Goal: Transaction & Acquisition: Purchase product/service

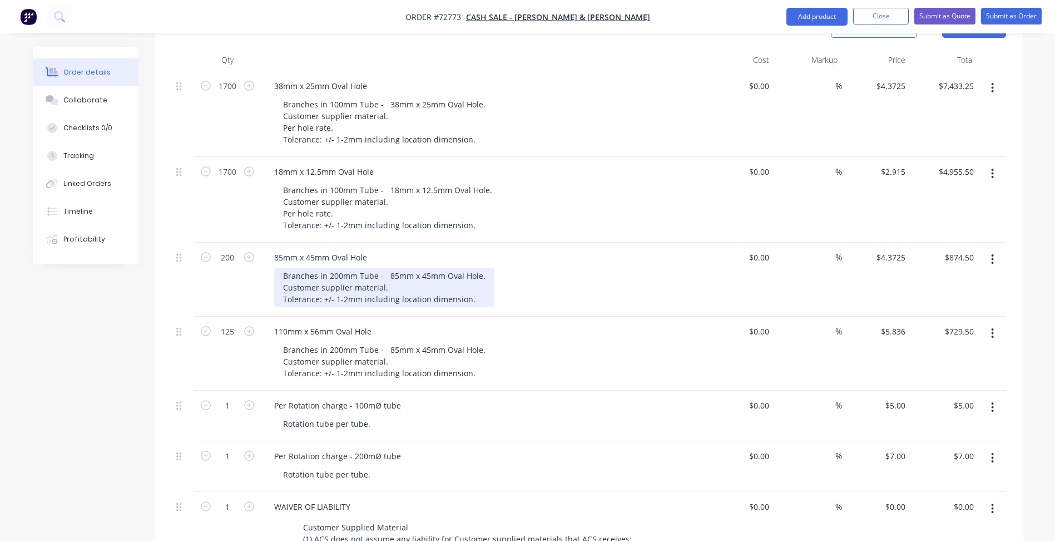
scroll to position [389, 0]
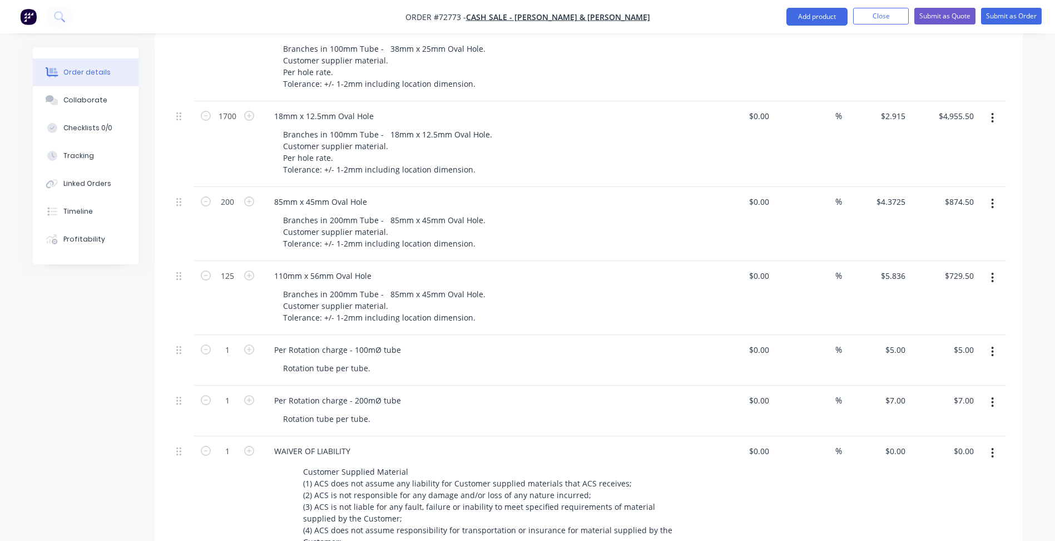
click at [89, 373] on div "Created by [PERSON_NAME] Created [DATE] Required [DATE] Assigned to Add team me…" at bounding box center [528, 273] width 990 height 1230
click at [191, 385] on div at bounding box center [183, 410] width 22 height 51
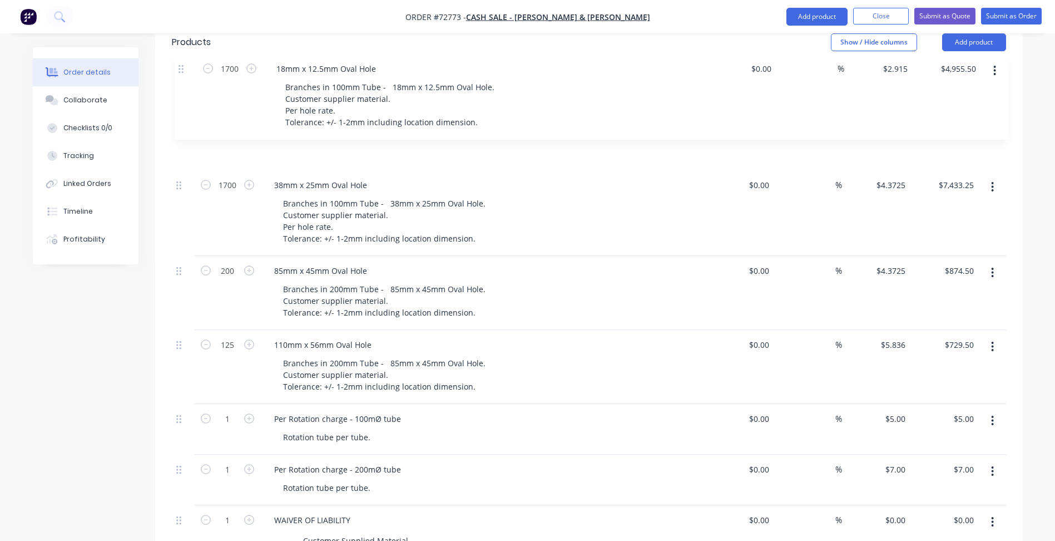
scroll to position [303, 0]
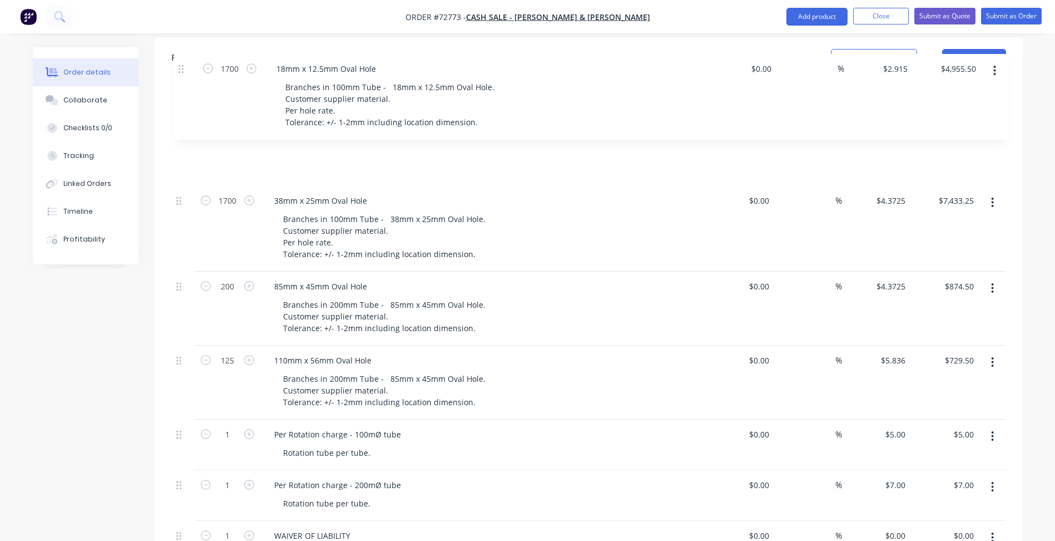
drag, startPoint x: 176, startPoint y: 141, endPoint x: 178, endPoint y: 65, distance: 76.8
click at [178, 78] on div "Qty Cost Markup Price Total 1700 38mm x 25mm Oval Hole Branches in 100mm Tube -…" at bounding box center [589, 365] width 834 height 575
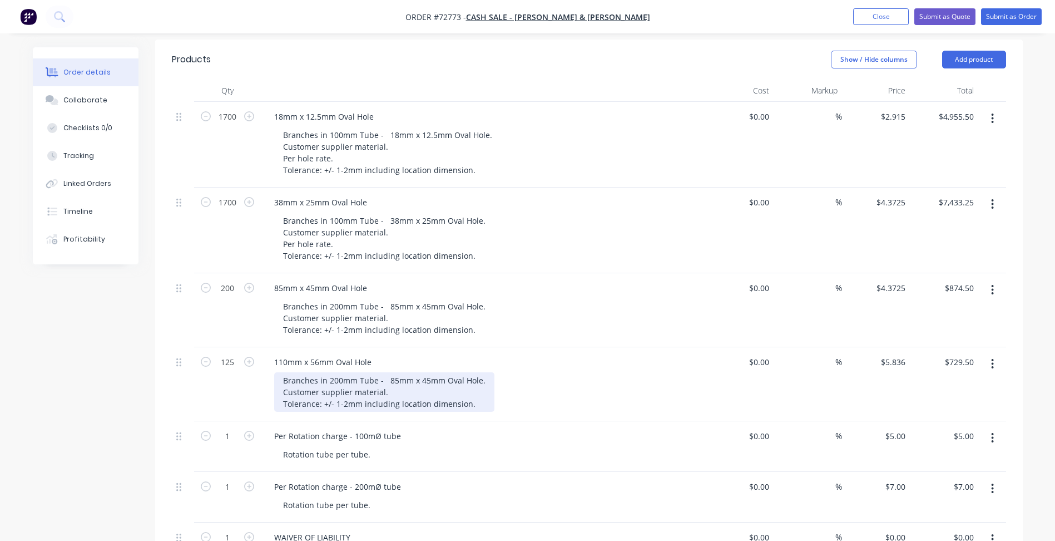
click at [391, 372] on div "Branches in 200mm Tube - 85mm x 45mm Oval Hole. Customer supplier material. Tol…" at bounding box center [384, 391] width 220 height 39
click at [431, 372] on div "Branches in 200mm Tube - 110mm x 45mm Oval Hole. Customer supplier material. To…" at bounding box center [386, 391] width 225 height 39
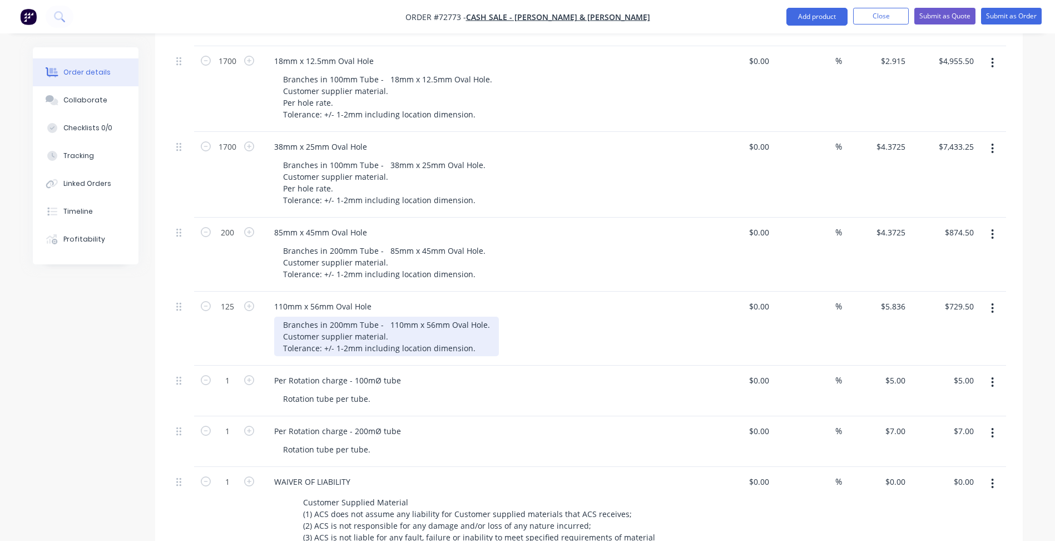
click at [389, 316] on div "Branches in 200mm Tube - 110mm x 56mm Oval Hole. Customer supplier material. To…" at bounding box center [386, 335] width 225 height 39
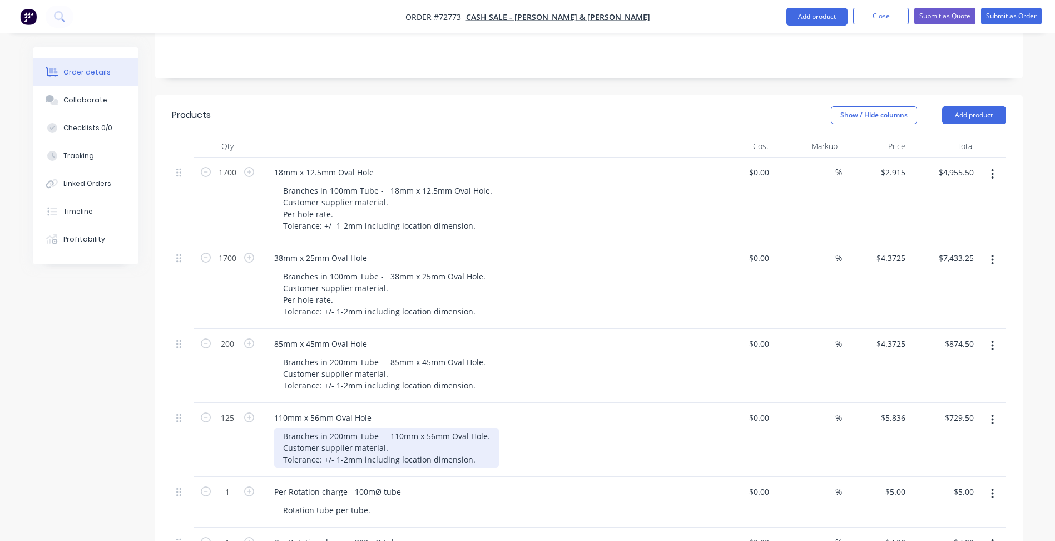
scroll to position [192, 0]
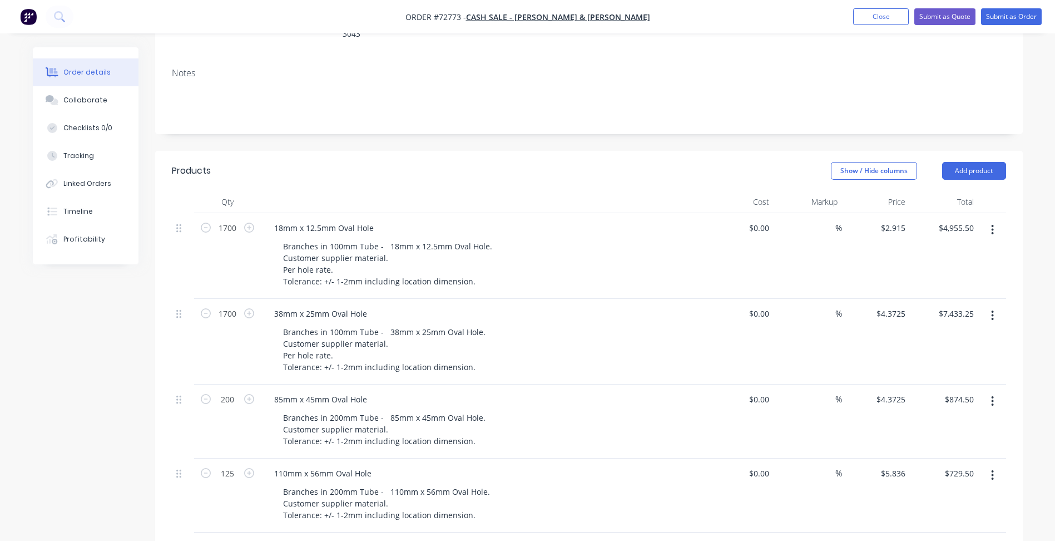
click at [569, 162] on div "Show / Hide columns Add product" at bounding box center [677, 171] width 657 height 18
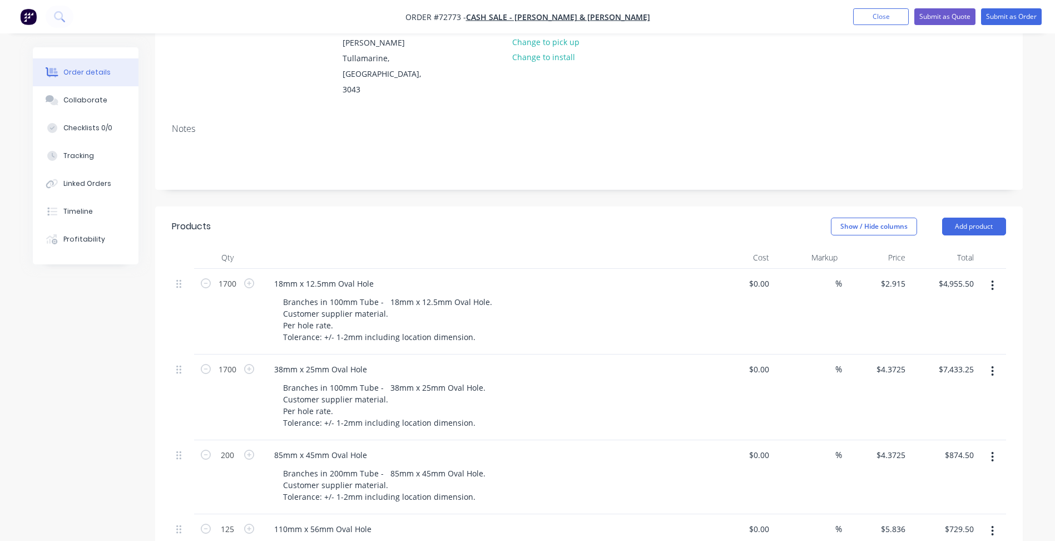
scroll to position [0, 0]
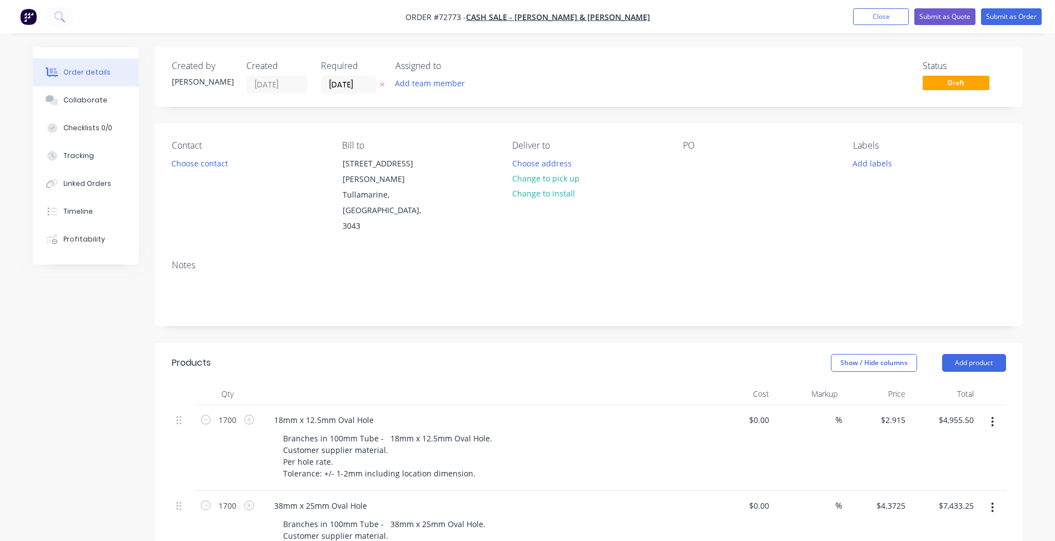
click at [489, 290] on div "Notes" at bounding box center [588, 288] width 867 height 75
click at [207, 162] on button "Choose contact" at bounding box center [199, 162] width 68 height 15
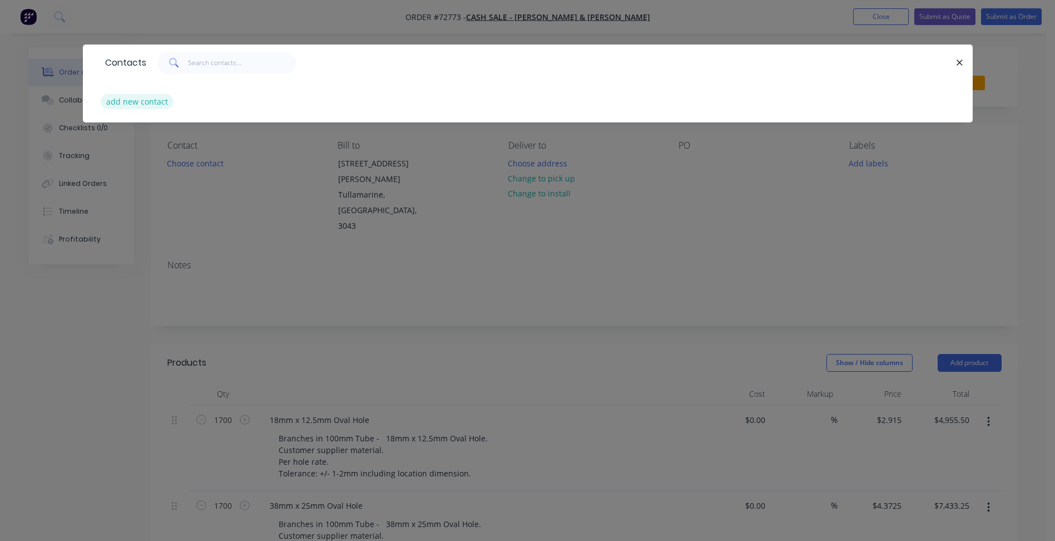
click at [135, 100] on button "add new contact" at bounding box center [137, 101] width 73 height 15
select select "AU"
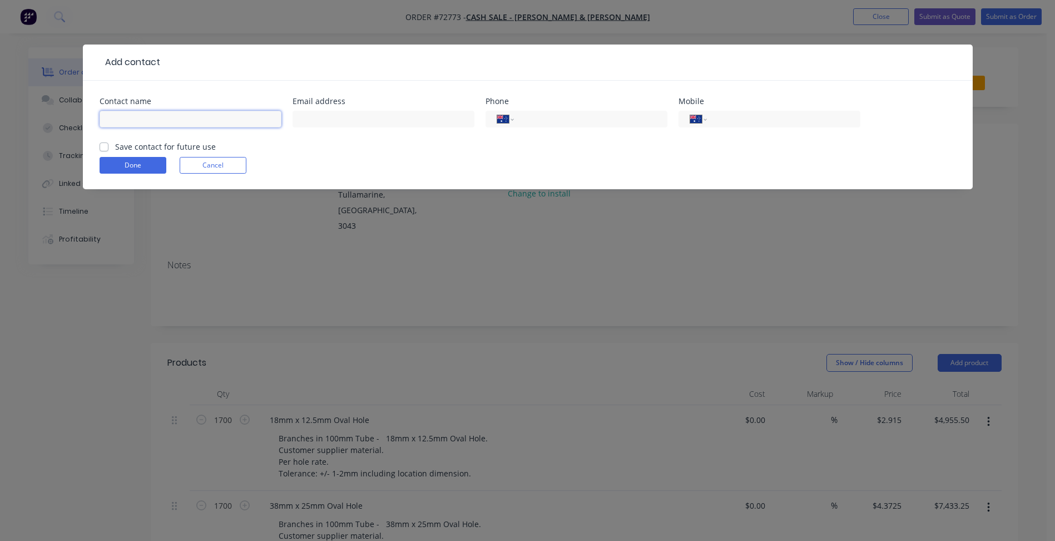
click at [132, 118] on input "text" at bounding box center [191, 119] width 182 height 17
type input "[PERSON_NAME]"
drag, startPoint x: 351, startPoint y: 125, endPoint x: 234, endPoint y: 143, distance: 119.3
click at [351, 125] on input "text" at bounding box center [383, 119] width 182 height 17
drag, startPoint x: 371, startPoint y: 122, endPoint x: 562, endPoint y: 128, distance: 190.3
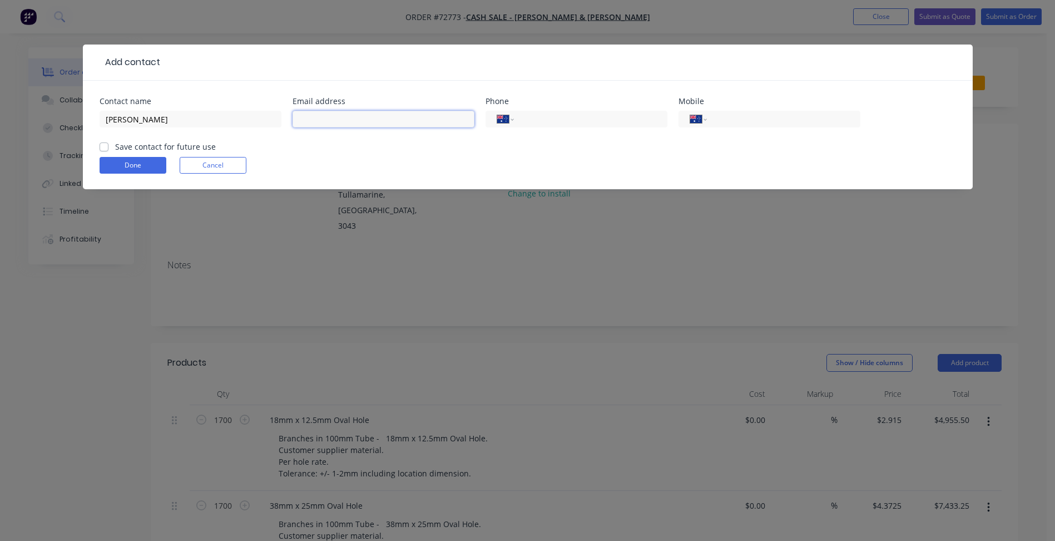
click at [371, 122] on input "text" at bounding box center [383, 119] width 182 height 17
paste input "[PERSON_NAME][EMAIL_ADDRESS][PERSON_NAME][DOMAIN_NAME]"
type input "[PERSON_NAME][EMAIL_ADDRESS][PERSON_NAME][DOMAIN_NAME]"
click at [588, 118] on input "tel" at bounding box center [588, 119] width 133 height 13
type input "[PHONE_NUMBER]"
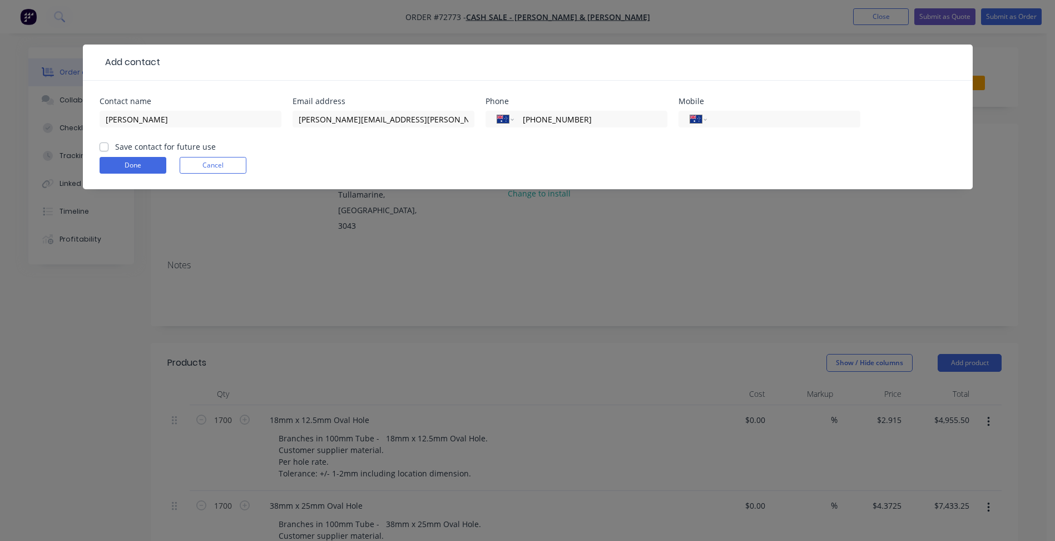
click at [185, 138] on div "[PERSON_NAME]" at bounding box center [191, 124] width 182 height 33
click at [180, 145] on label "Save contact for future use" at bounding box center [165, 147] width 101 height 12
click at [108, 145] on input "Save contact for future use" at bounding box center [104, 146] width 9 height 11
checkbox input "true"
click at [150, 167] on button "Done" at bounding box center [133, 165] width 67 height 17
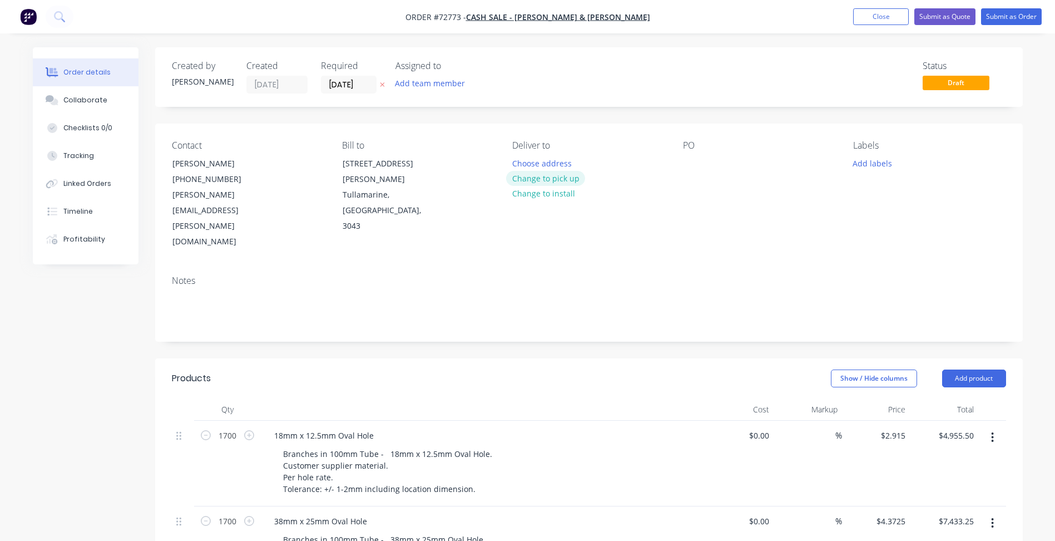
click at [558, 179] on button "Change to pick up" at bounding box center [545, 178] width 79 height 15
click at [356, 90] on input "[DATE]" at bounding box center [348, 84] width 54 height 17
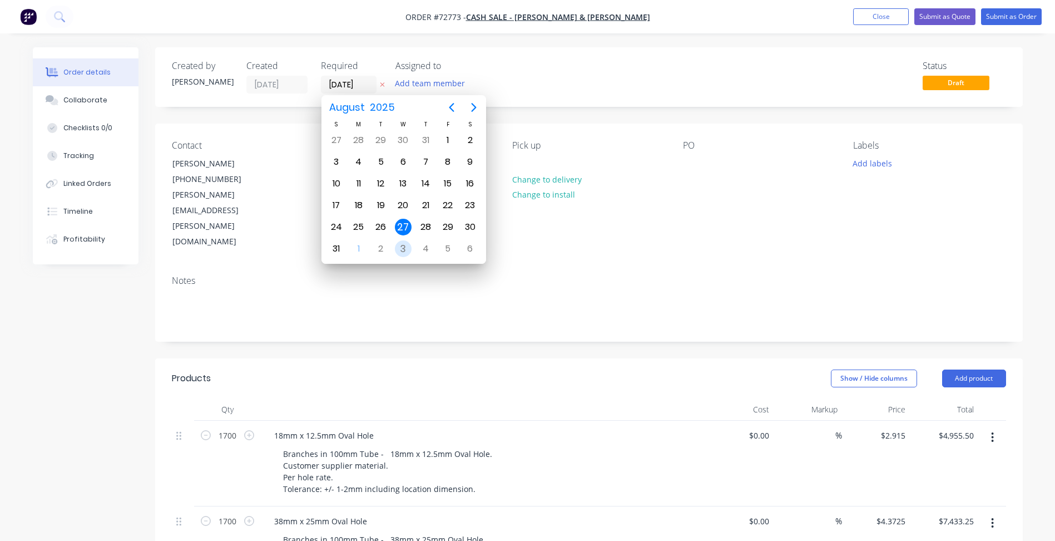
click at [406, 247] on div "3" at bounding box center [403, 248] width 17 height 17
type input "[DATE]"
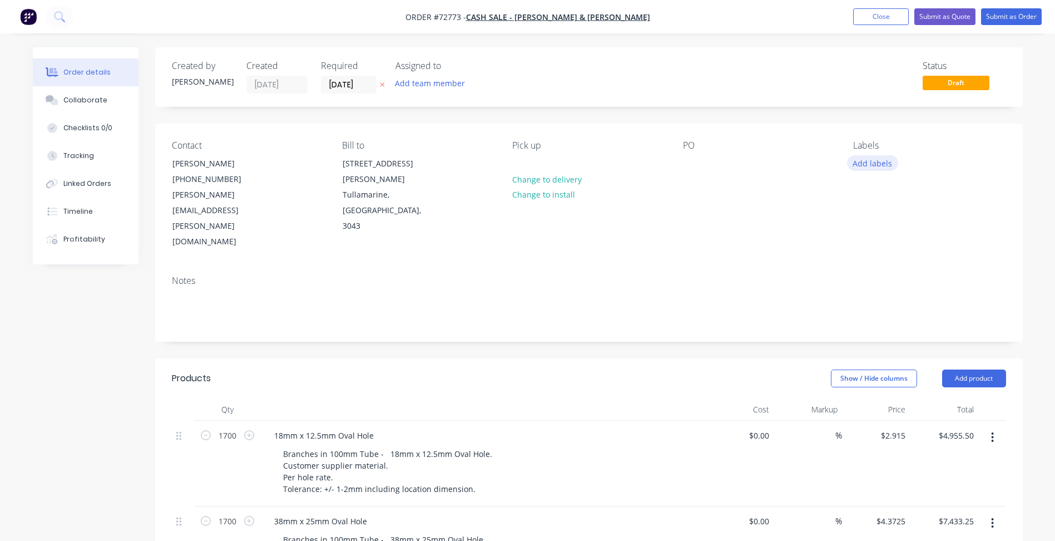
click at [857, 163] on button "Add labels" at bounding box center [872, 162] width 51 height 15
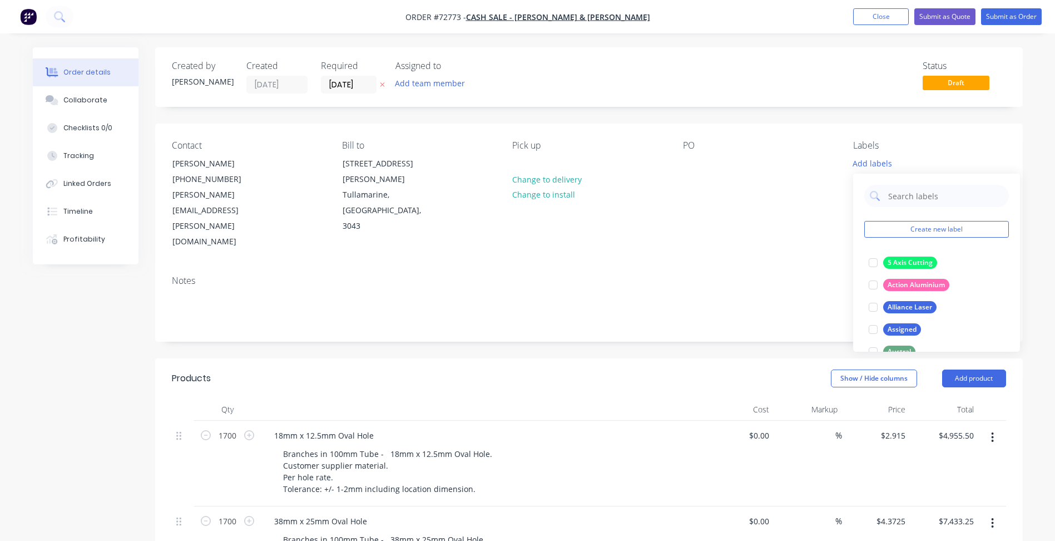
scroll to position [111, 0]
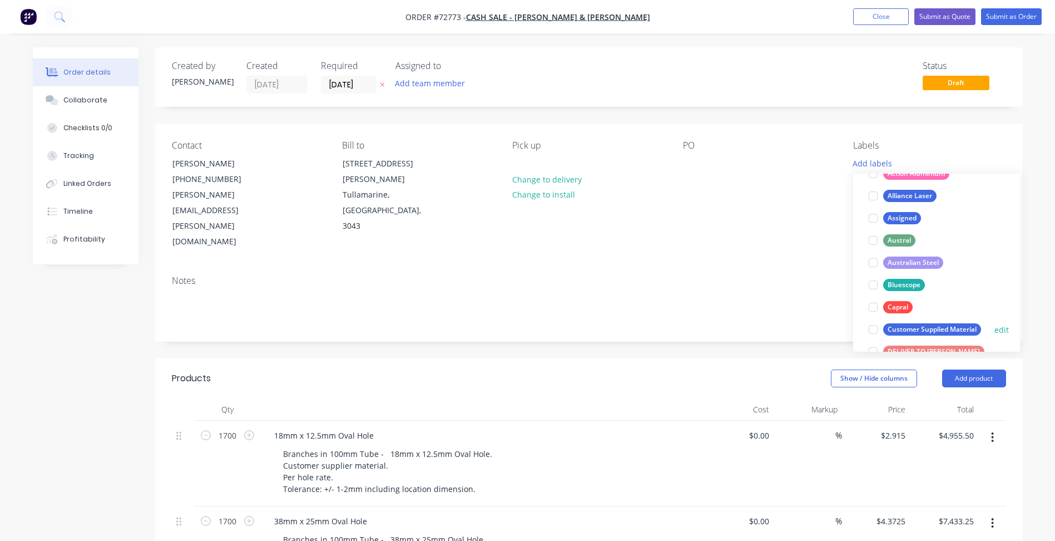
click at [876, 330] on div at bounding box center [873, 329] width 22 height 22
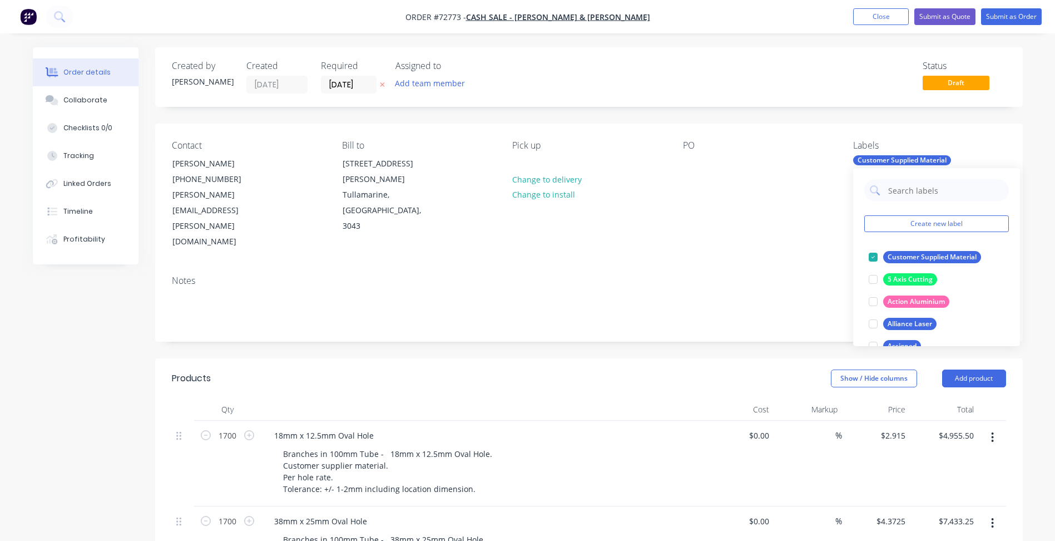
click at [718, 284] on div "Notes" at bounding box center [588, 303] width 867 height 75
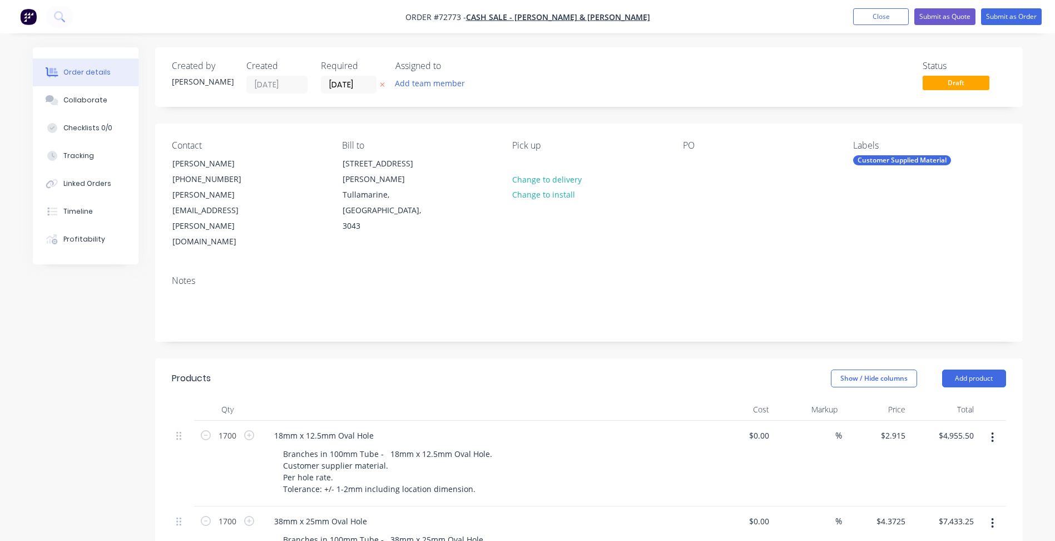
scroll to position [222, 0]
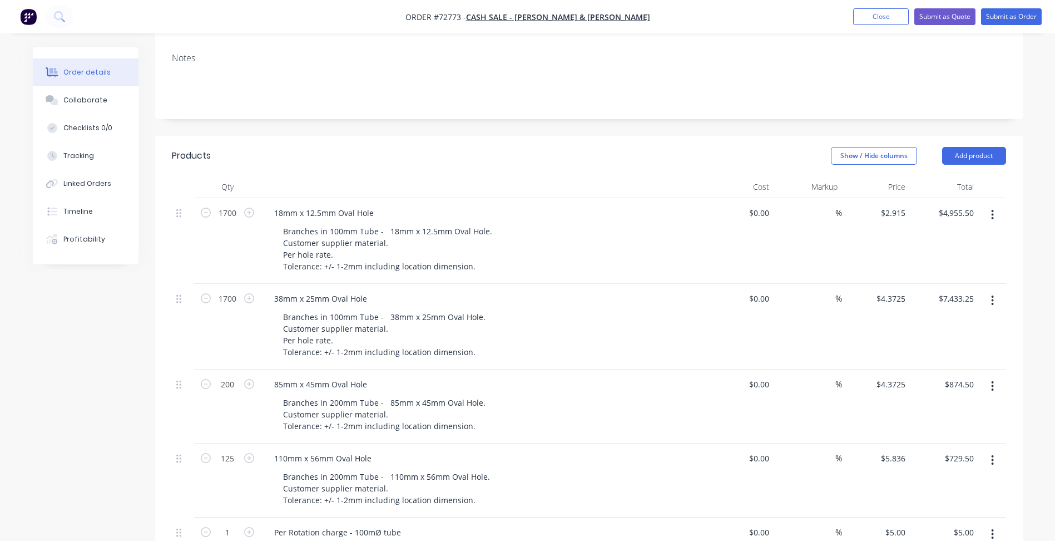
click at [577, 136] on header "Products Show / Hide columns Add product" at bounding box center [588, 156] width 867 height 40
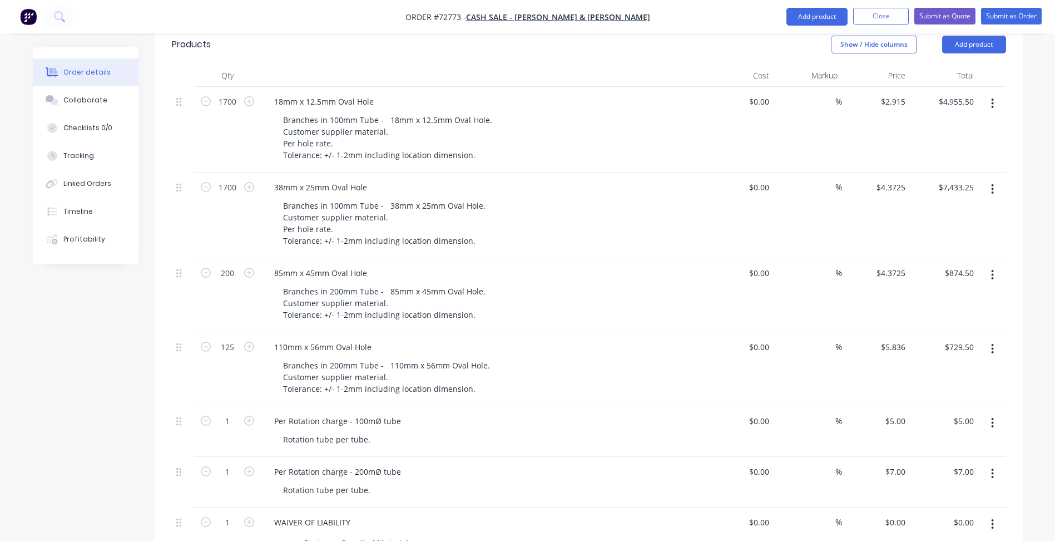
scroll to position [389, 0]
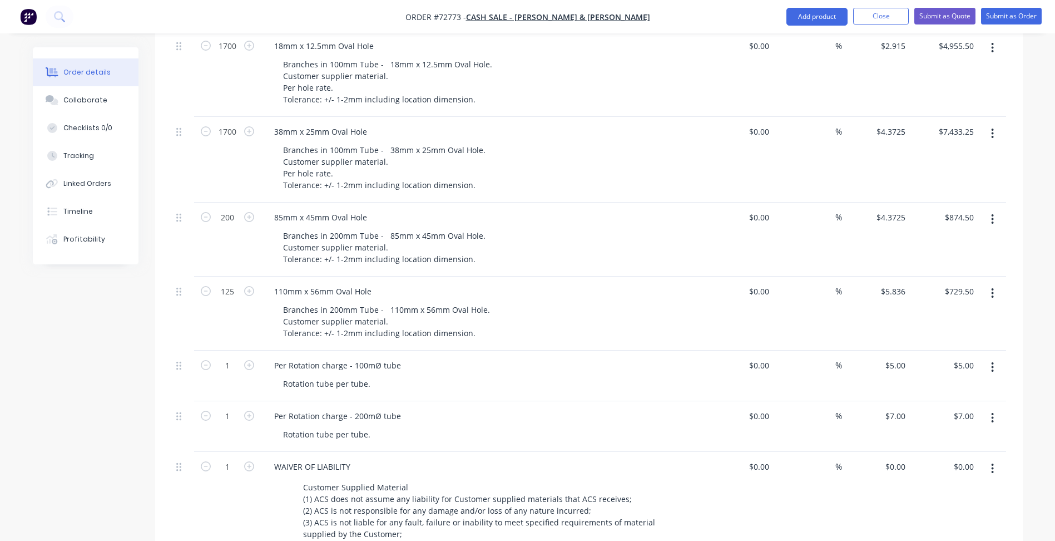
click at [89, 345] on div "Created by [PERSON_NAME] Created [DATE] Required [DATE] Assigned to Add team me…" at bounding box center [528, 281] width 990 height 1246
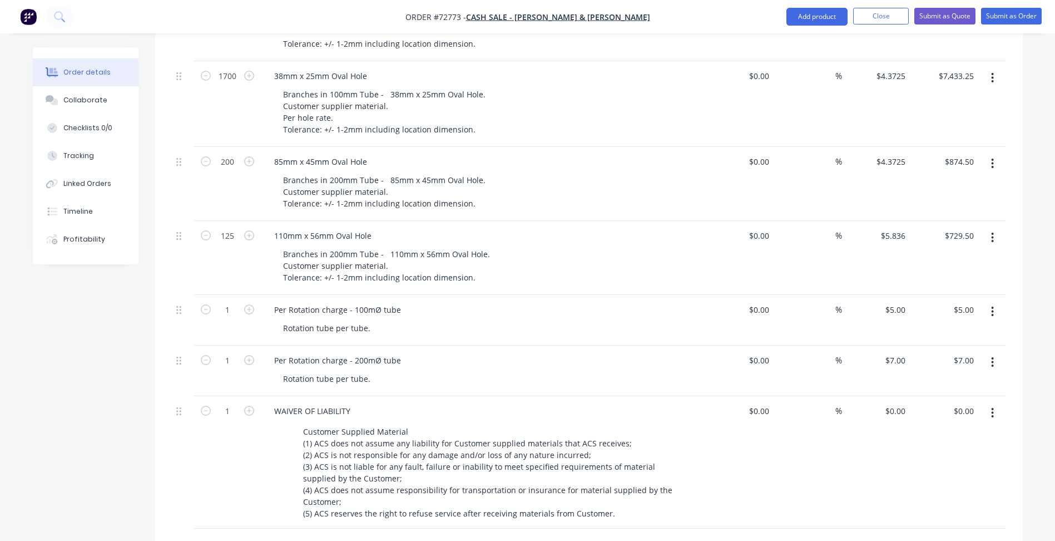
scroll to position [334, 0]
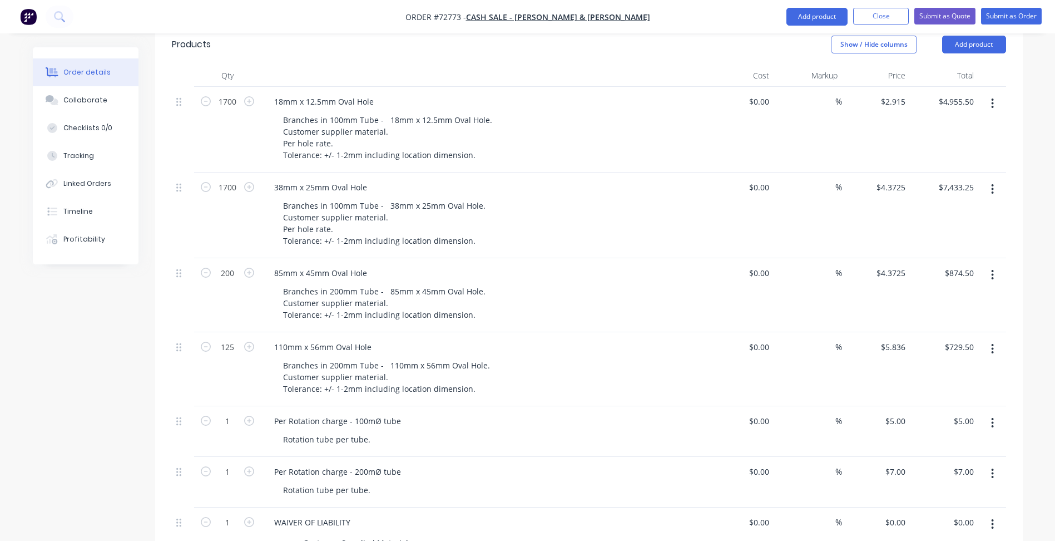
click at [90, 356] on div "Created by [PERSON_NAME] Created [DATE] Required [DATE] Assigned to Add team me…" at bounding box center [528, 337] width 990 height 1246
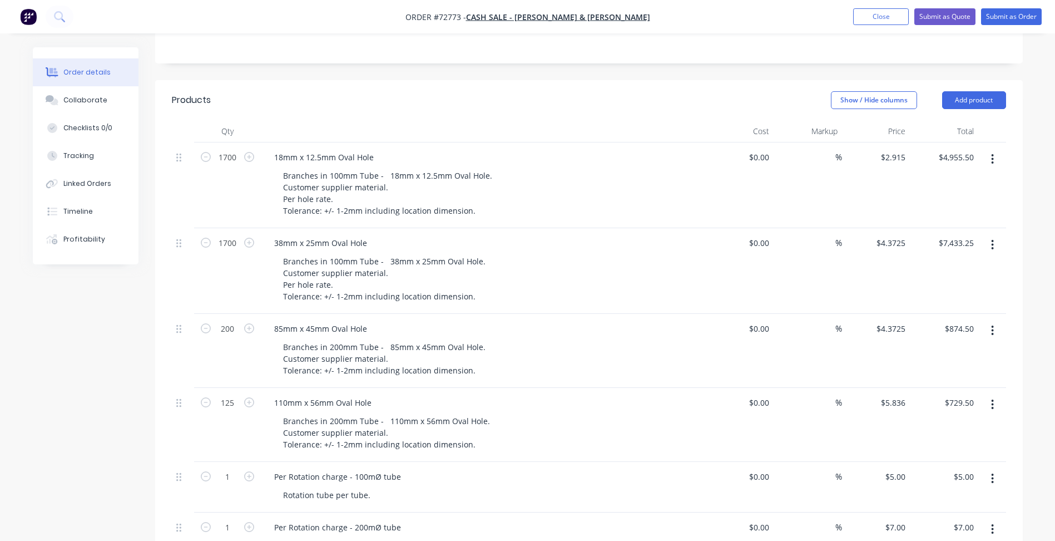
click at [122, 393] on div "Created by [PERSON_NAME] Created [DATE] Required [DATE] Assigned to Add team me…" at bounding box center [528, 392] width 990 height 1246
click at [896, 15] on button "Close" at bounding box center [881, 16] width 56 height 17
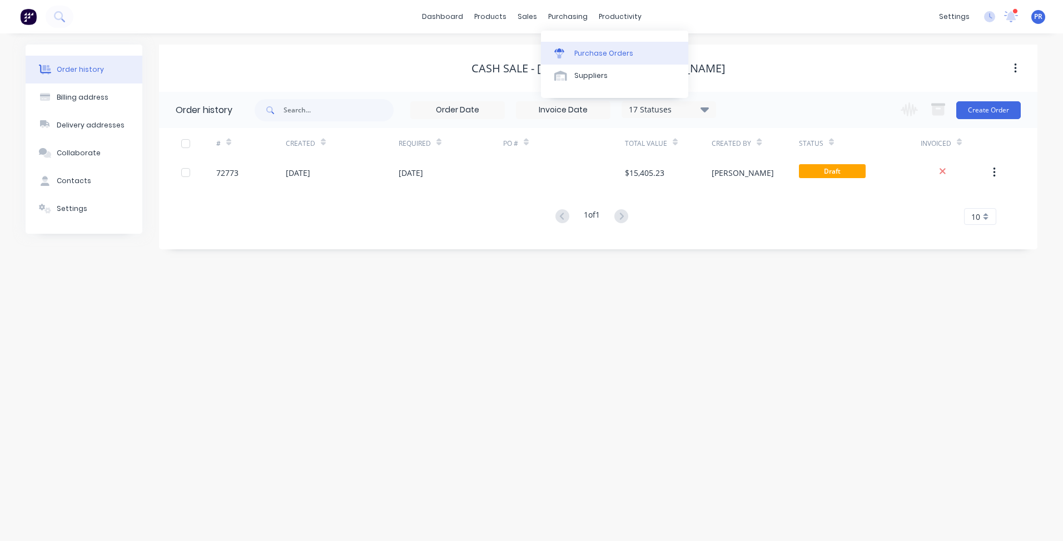
click at [583, 49] on div "Purchase Orders" at bounding box center [603, 53] width 59 height 10
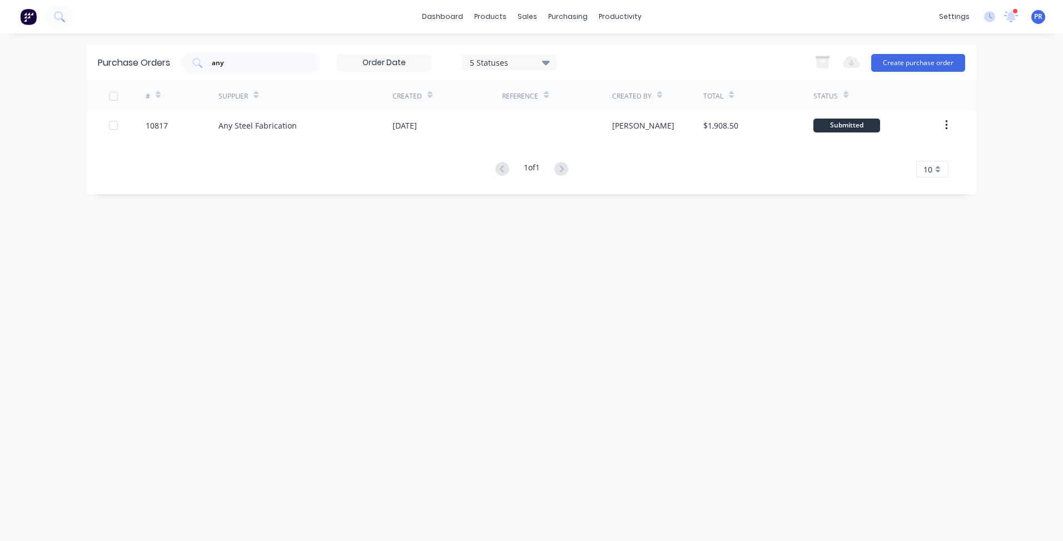
drag, startPoint x: 243, startPoint y: 54, endPoint x: 132, endPoint y: 60, distance: 111.4
click at [182, 57] on div "Purchase Orders any 5 Statuses 5 Statuses Export to Excel (XLSX) Create purchas…" at bounding box center [532, 62] width 890 height 36
drag, startPoint x: 233, startPoint y: 61, endPoint x: 150, endPoint y: 62, distance: 83.4
click at [151, 61] on div "Purchase Orders any 5 Statuses 5 Statuses Export to Excel (XLSX) Create purchas…" at bounding box center [532, 62] width 890 height 36
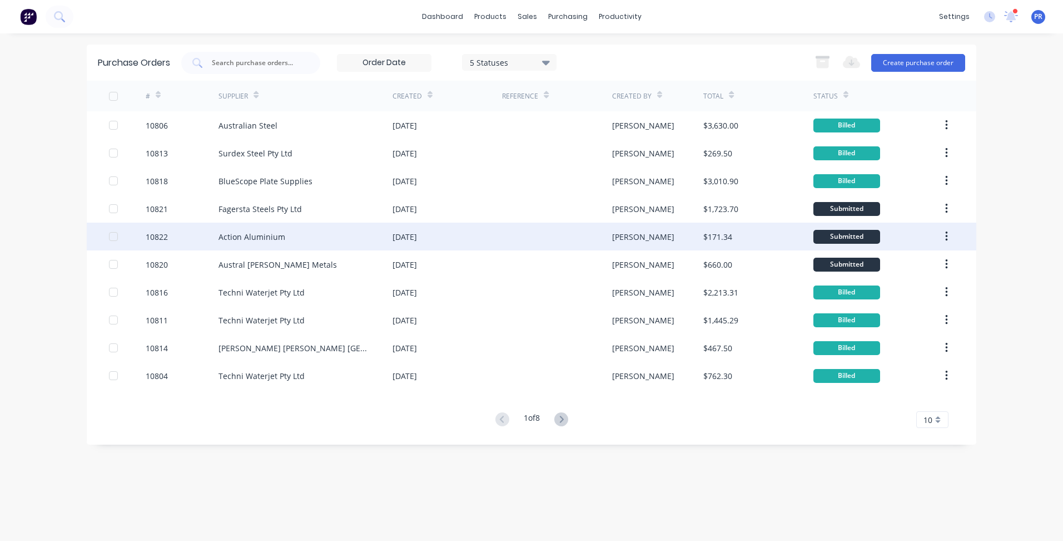
click at [517, 234] on div at bounding box center [557, 236] width 110 height 28
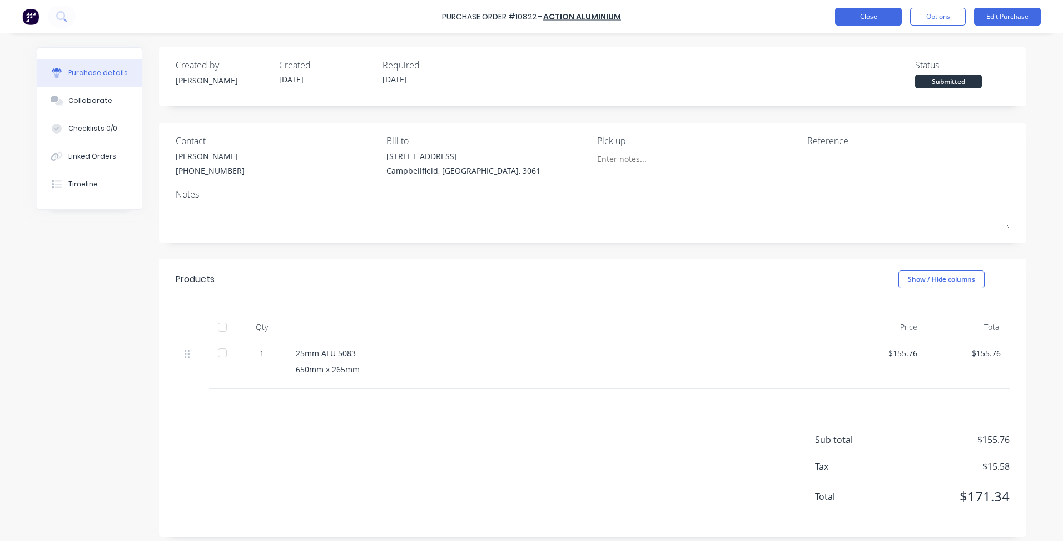
click at [871, 14] on button "Close" at bounding box center [868, 17] width 67 height 18
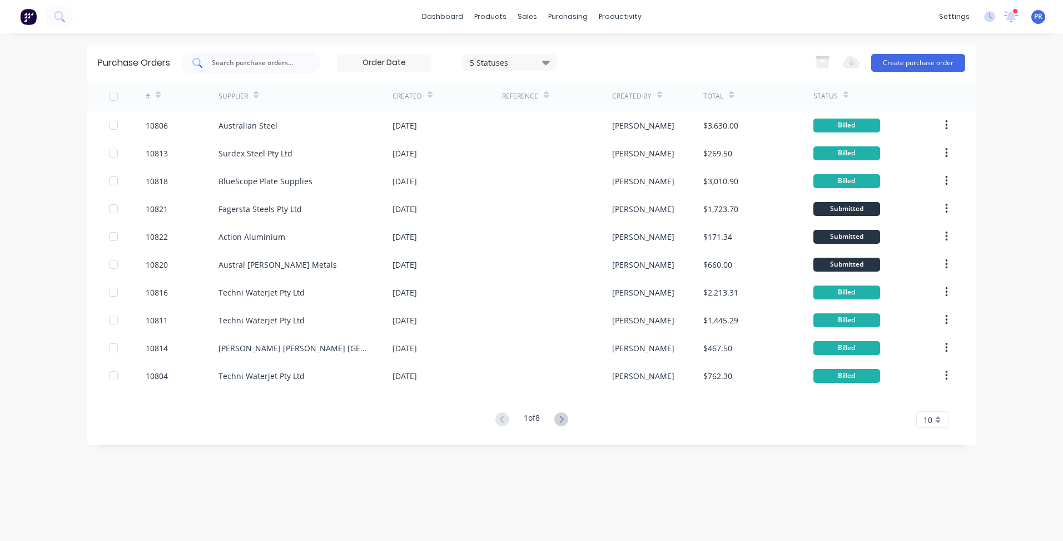
click at [253, 65] on input "text" at bounding box center [257, 62] width 92 height 11
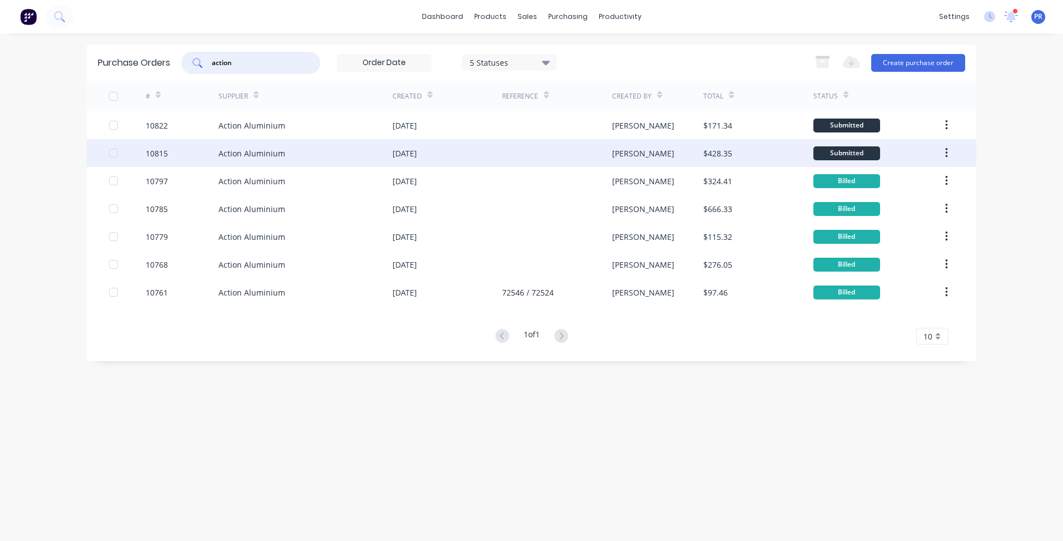
type input "action"
click at [281, 148] on div "Action Aluminium" at bounding box center [252, 153] width 67 height 12
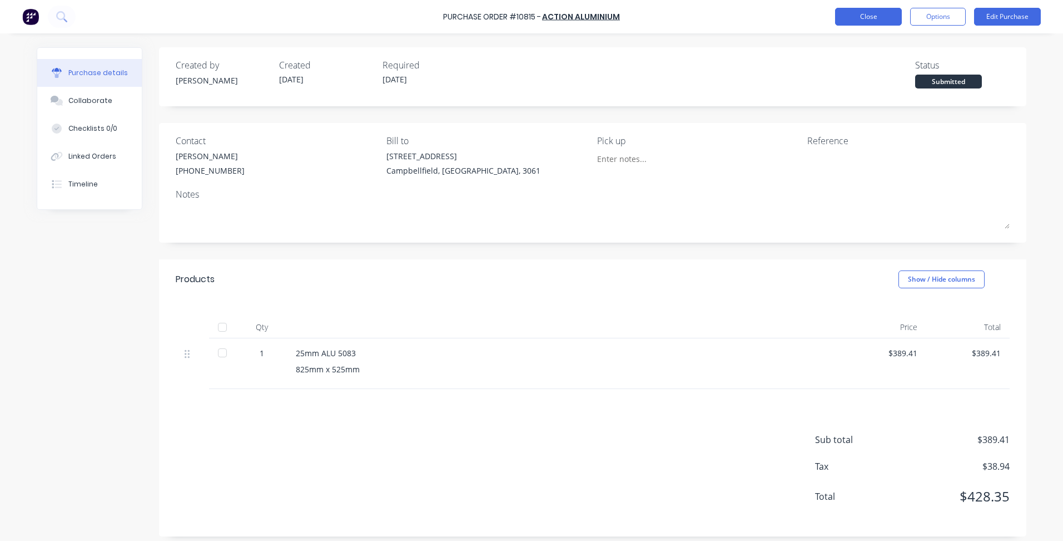
click at [871, 11] on button "Close" at bounding box center [868, 17] width 67 height 18
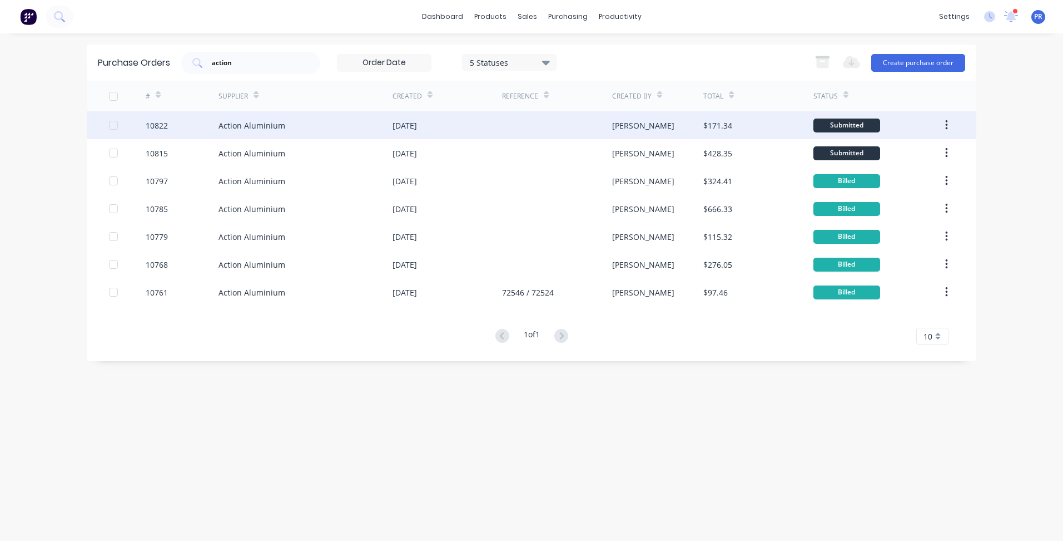
click at [386, 130] on div "Action Aluminium" at bounding box center [306, 125] width 174 height 28
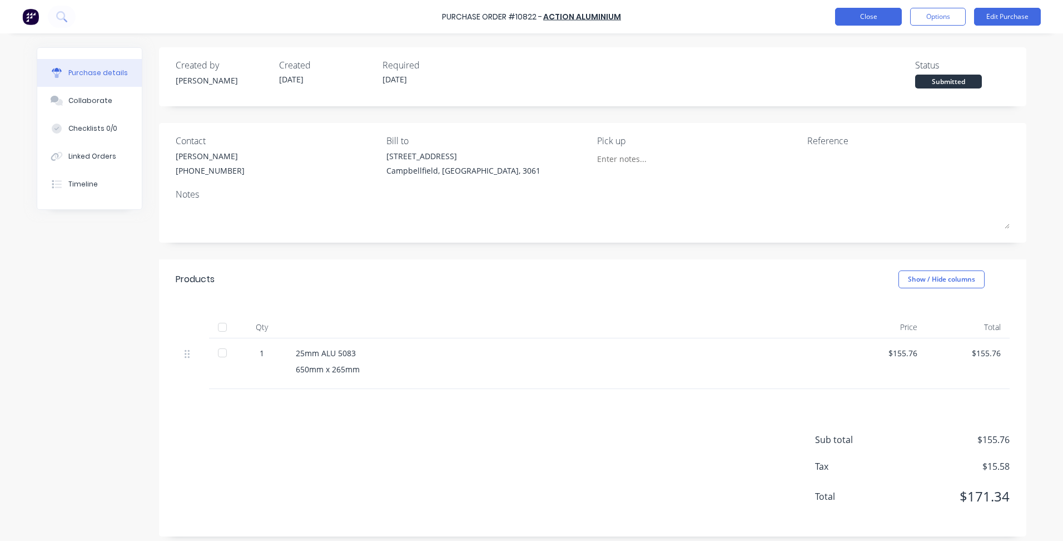
click at [872, 18] on button "Close" at bounding box center [868, 17] width 67 height 18
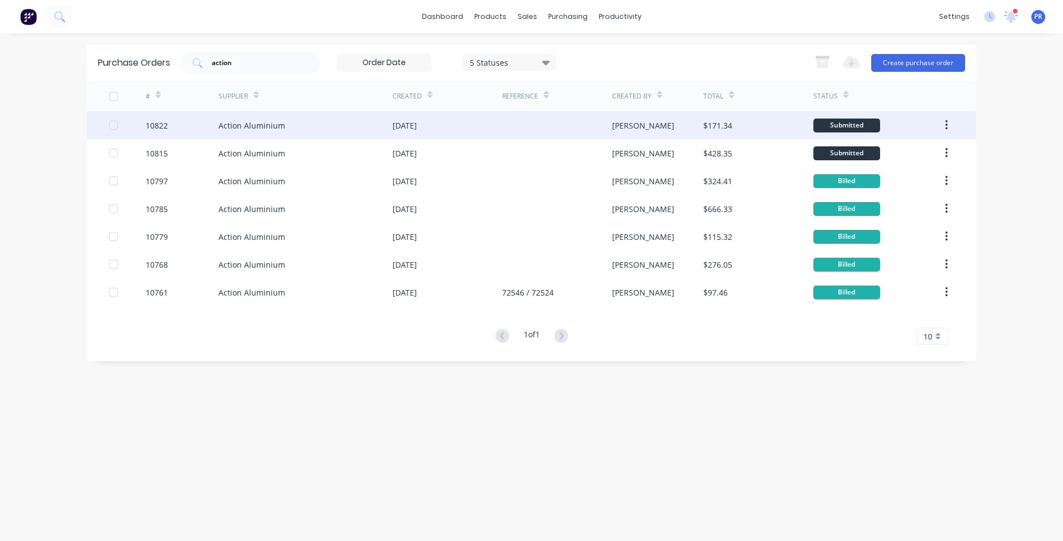
click at [321, 122] on div "Action Aluminium" at bounding box center [306, 125] width 174 height 28
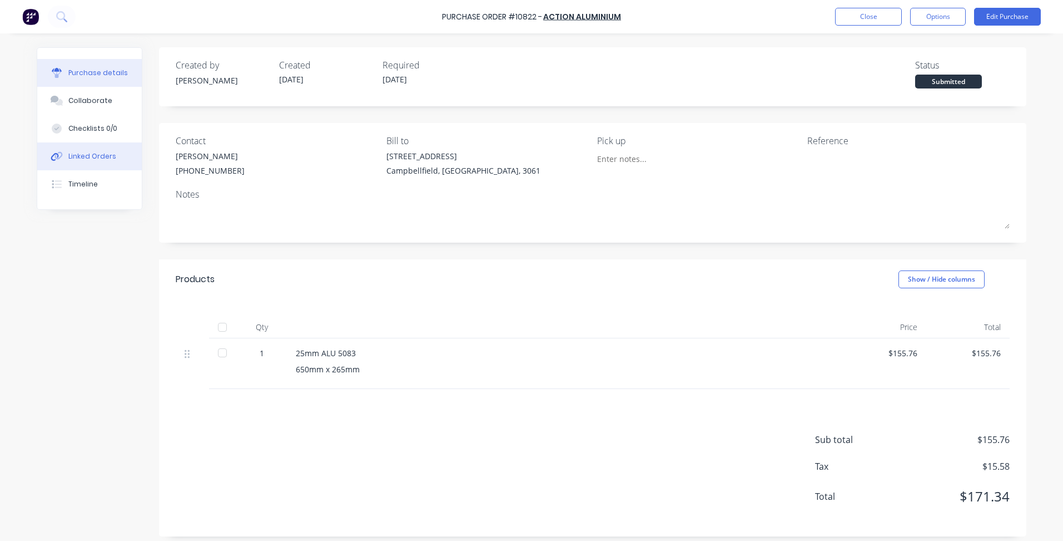
click at [98, 153] on div "Linked Orders" at bounding box center [92, 156] width 48 height 10
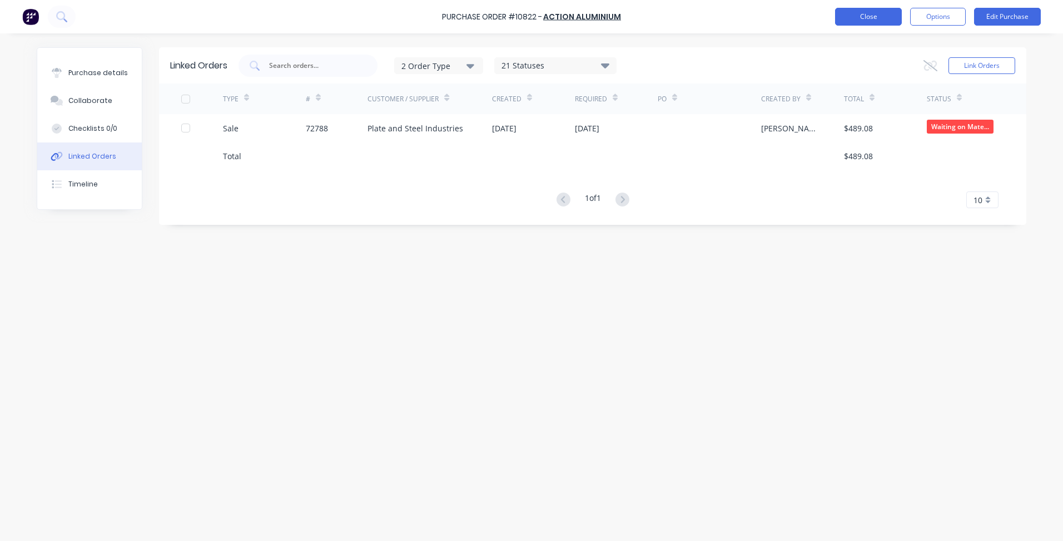
click at [860, 18] on button "Close" at bounding box center [868, 17] width 67 height 18
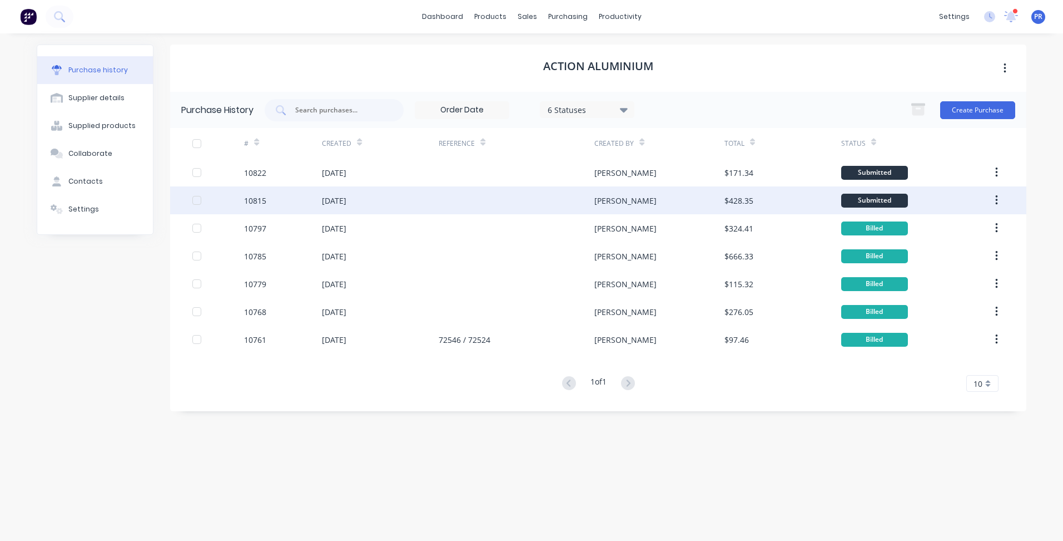
click at [509, 198] on div at bounding box center [517, 200] width 156 height 28
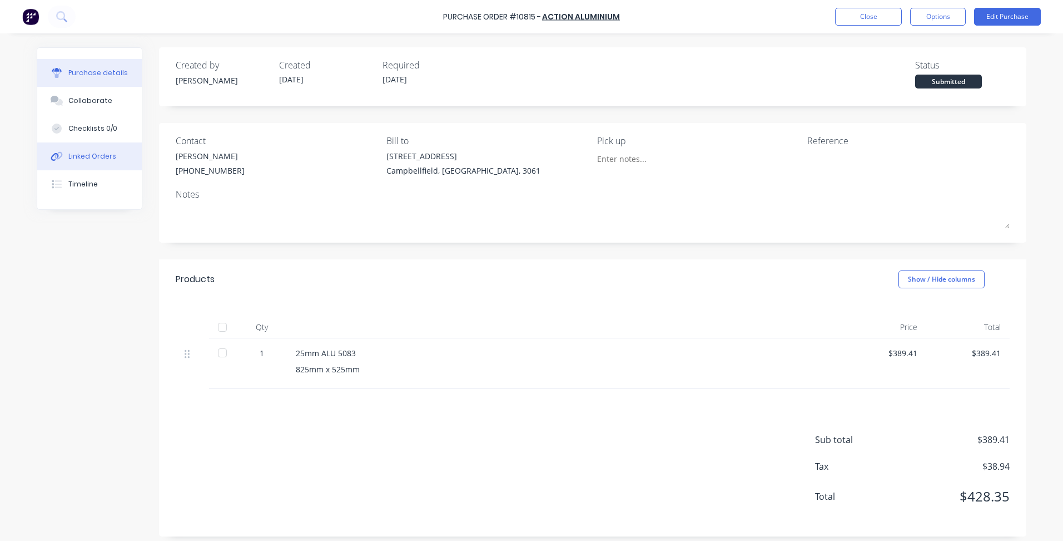
click at [102, 157] on div "Linked Orders" at bounding box center [92, 156] width 48 height 10
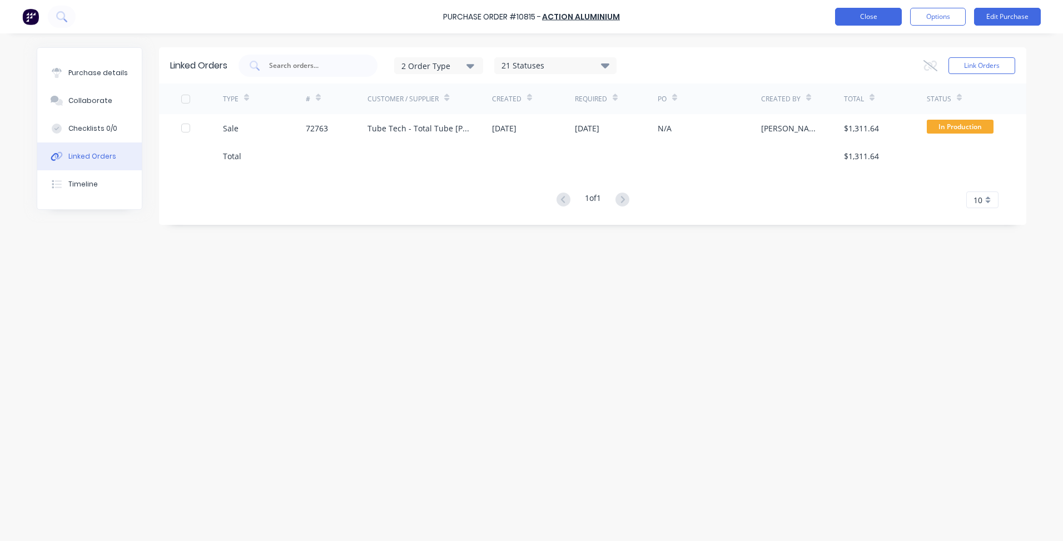
click at [865, 17] on button "Close" at bounding box center [868, 17] width 67 height 18
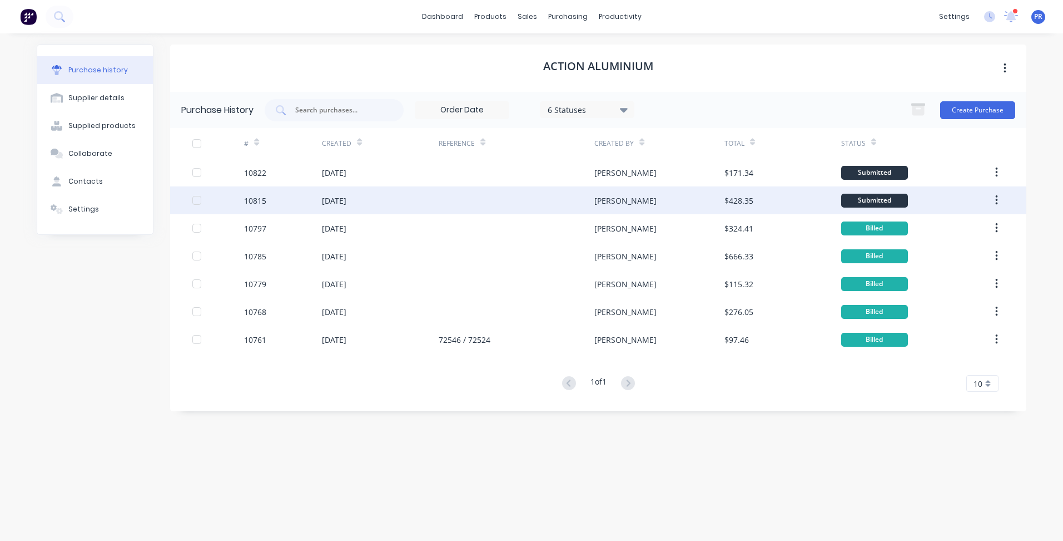
click at [346, 198] on div "[DATE]" at bounding box center [334, 201] width 24 height 12
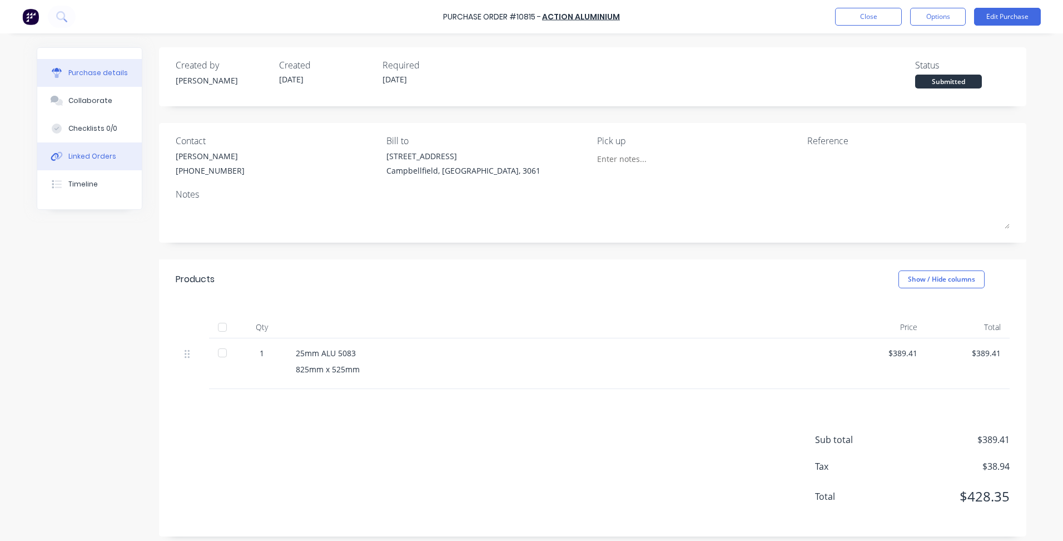
click at [93, 161] on button "Linked Orders" at bounding box center [89, 156] width 105 height 28
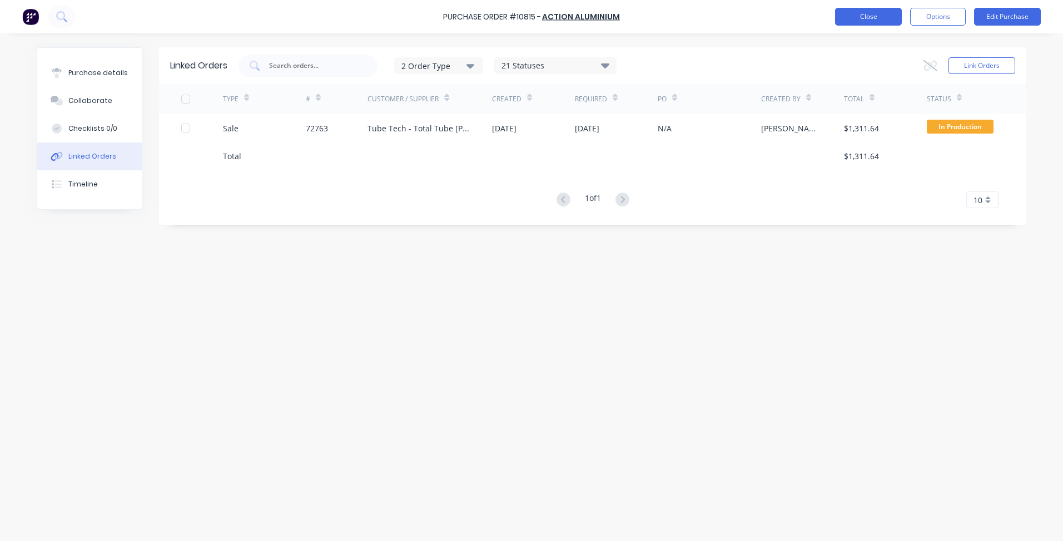
click at [871, 17] on button "Close" at bounding box center [868, 17] width 67 height 18
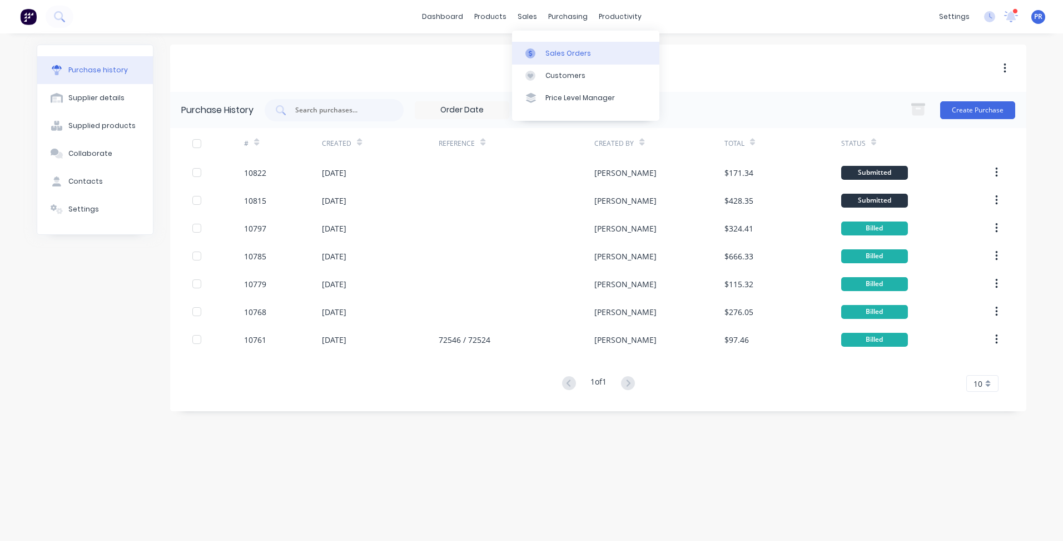
click at [553, 51] on div "Sales Orders" at bounding box center [569, 53] width 46 height 10
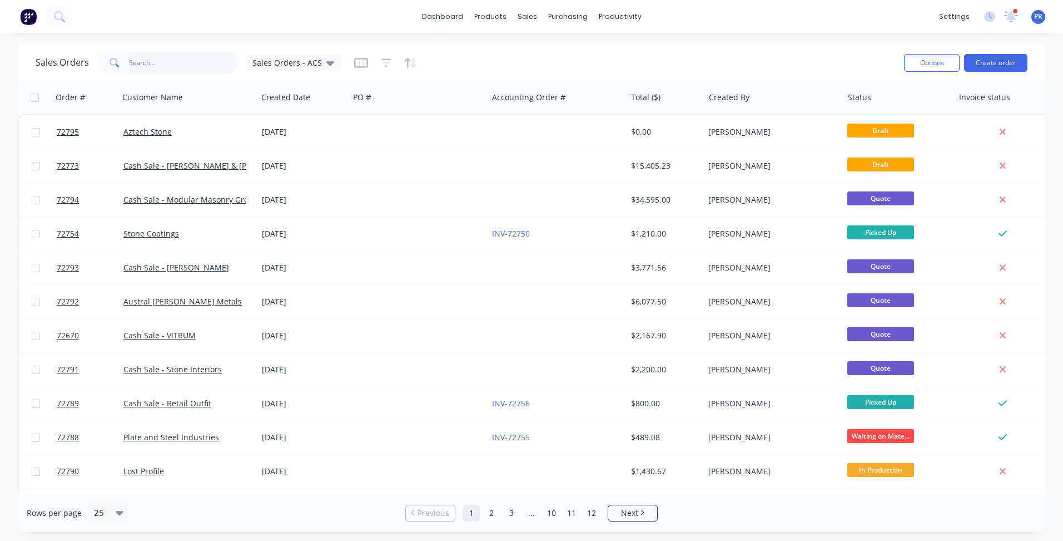
click at [168, 60] on input "text" at bounding box center [183, 63] width 108 height 22
click at [579, 46] on link "Purchase Orders" at bounding box center [614, 53] width 147 height 22
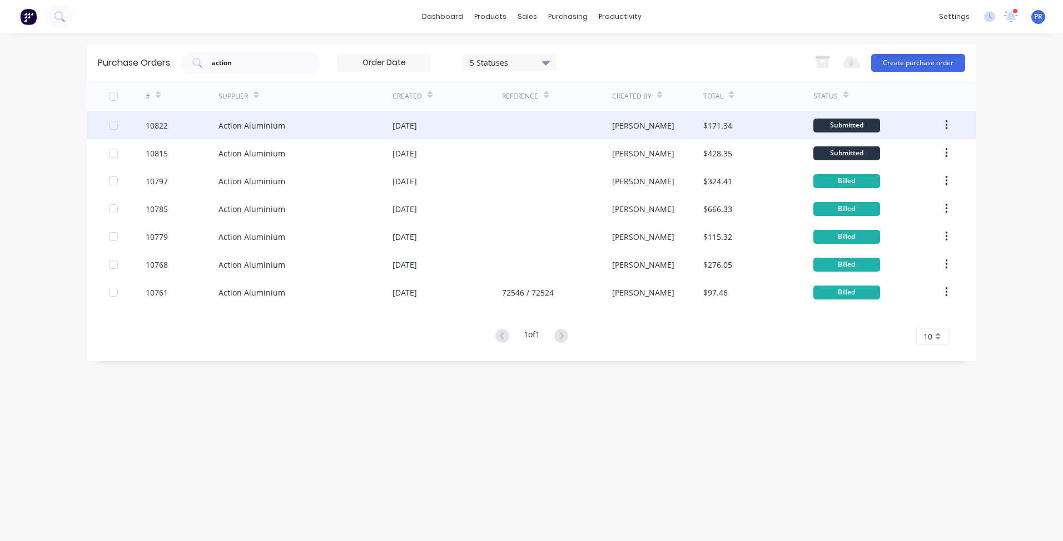
click at [300, 126] on div "Action Aluminium" at bounding box center [306, 125] width 174 height 28
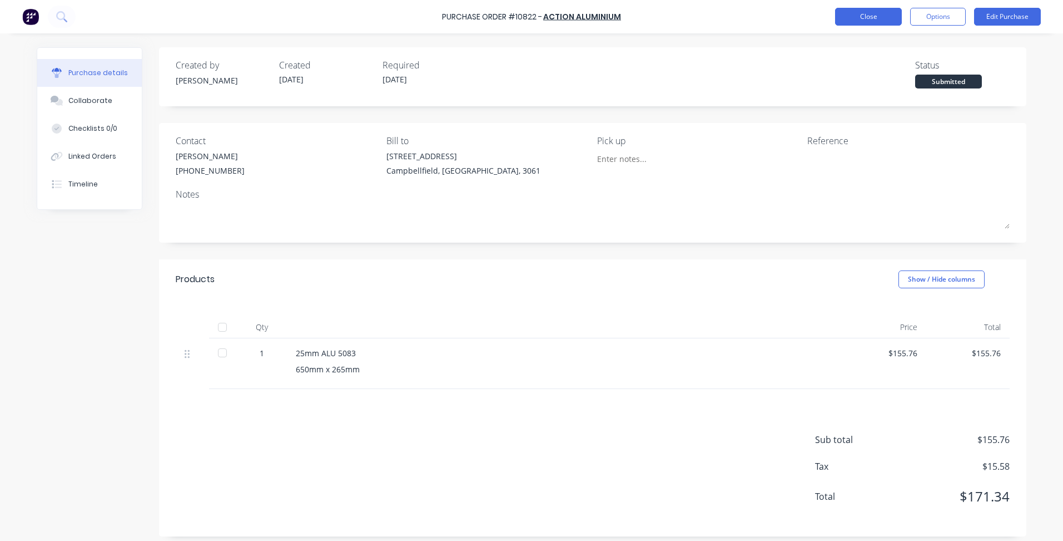
click at [856, 17] on button "Close" at bounding box center [868, 17] width 67 height 18
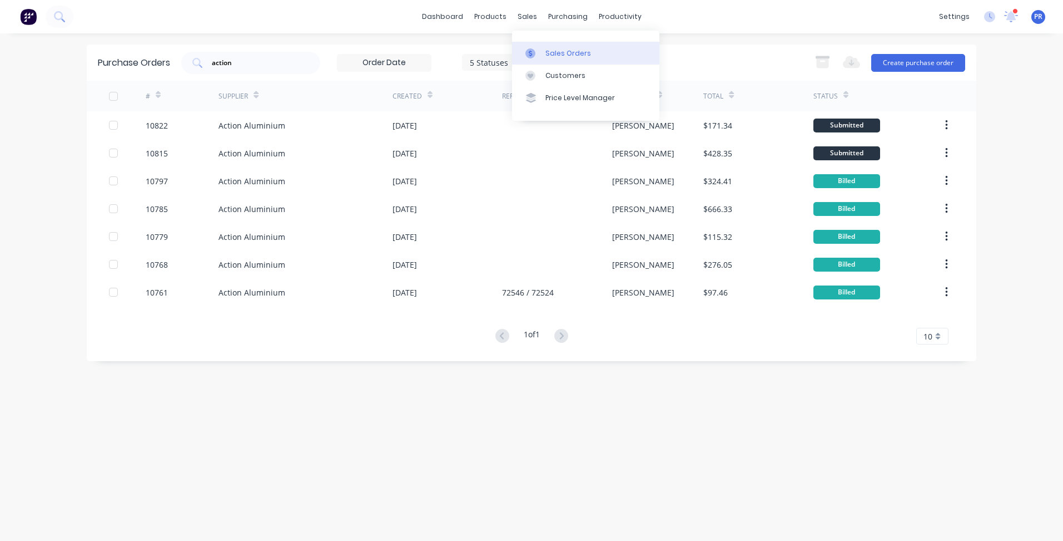
click at [548, 54] on div "Sales Orders" at bounding box center [569, 53] width 46 height 10
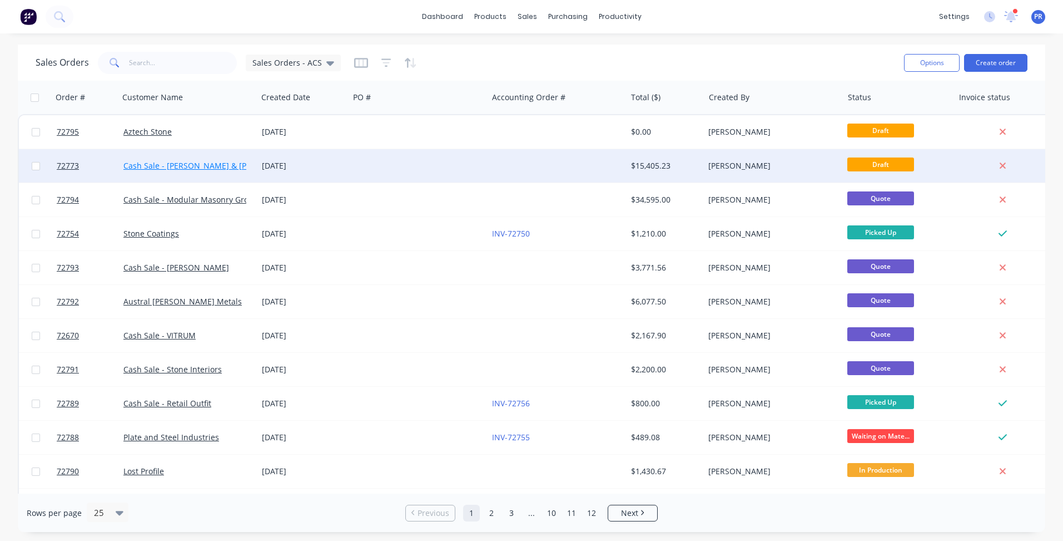
click at [167, 162] on link "Cash Sale - [PERSON_NAME] & [PERSON_NAME]" at bounding box center [212, 165] width 178 height 11
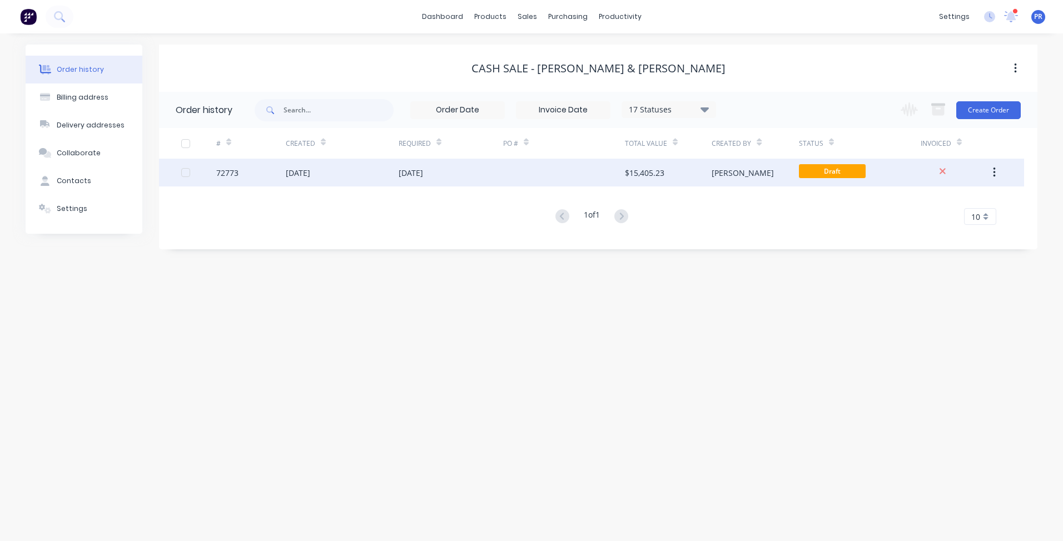
click at [504, 179] on div at bounding box center [564, 172] width 122 height 28
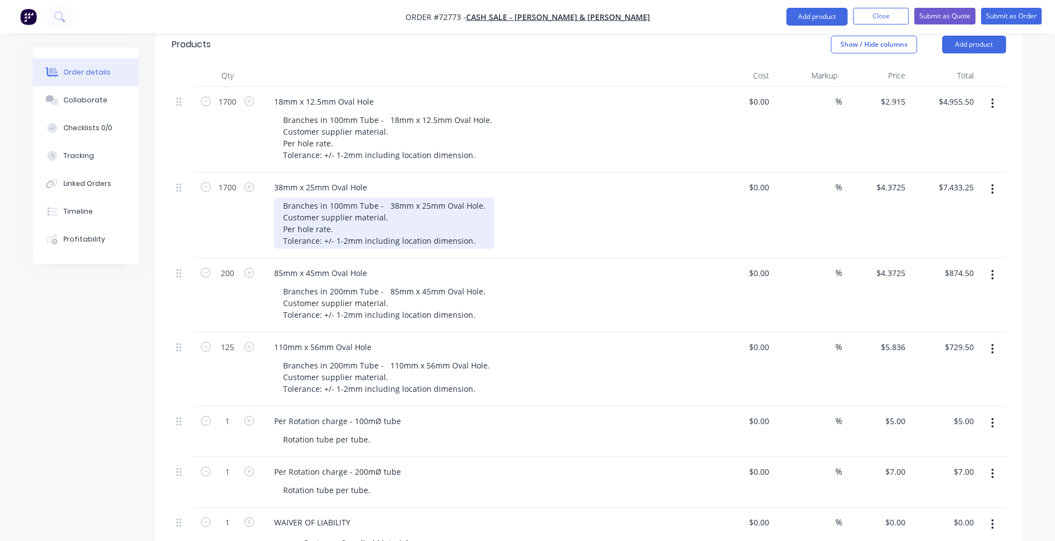
scroll to position [278, 0]
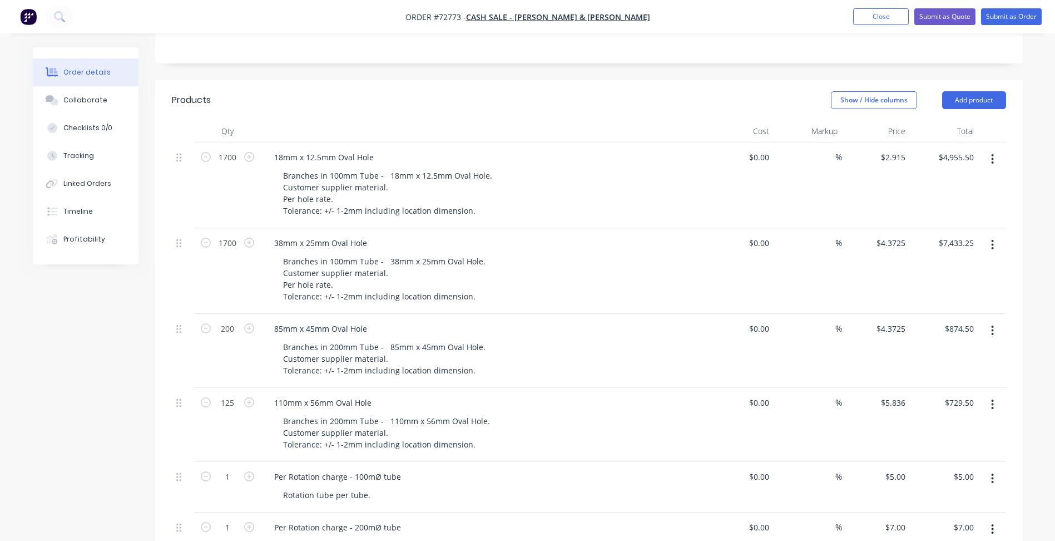
click at [435, 142] on div "18mm x 12.5mm Oval Hole Branches in 100mm Tube - 18mm x 12.5mm Oval Hole. Custo…" at bounding box center [483, 185] width 445 height 86
click at [45, 355] on div "Created by [PERSON_NAME] Created [DATE] Required [DATE] Assigned to Add team me…" at bounding box center [528, 392] width 990 height 1246
click at [876, 320] on div "4.3725 $4.3725" at bounding box center [890, 328] width 39 height 16
type input "$4.572"
type input "$914.40"
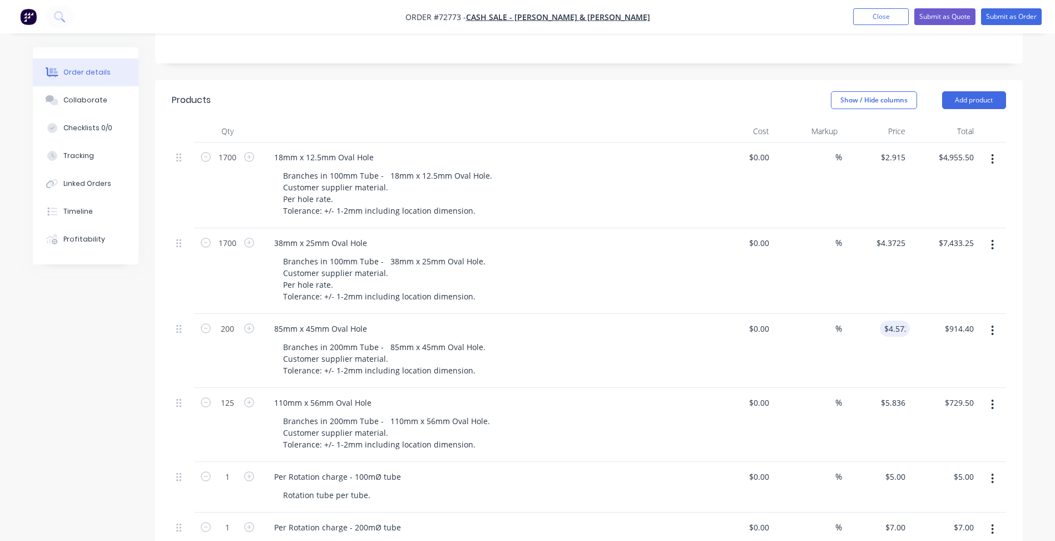
click at [95, 392] on div "Created by [PERSON_NAME] Created [DATE] Required [DATE] Assigned to Add team me…" at bounding box center [528, 392] width 990 height 1246
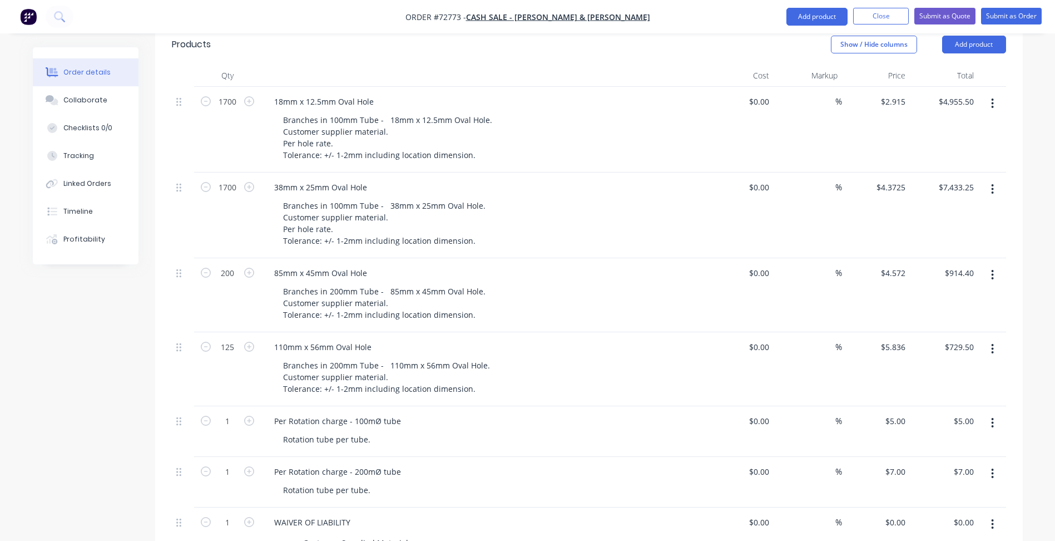
drag, startPoint x: 209, startPoint y: 482, endPoint x: 209, endPoint y: 400, distance: 81.7
click at [209, 513] on form "1" at bounding box center [228, 521] width 58 height 17
click at [895, 12] on button "Close" at bounding box center [881, 16] width 56 height 17
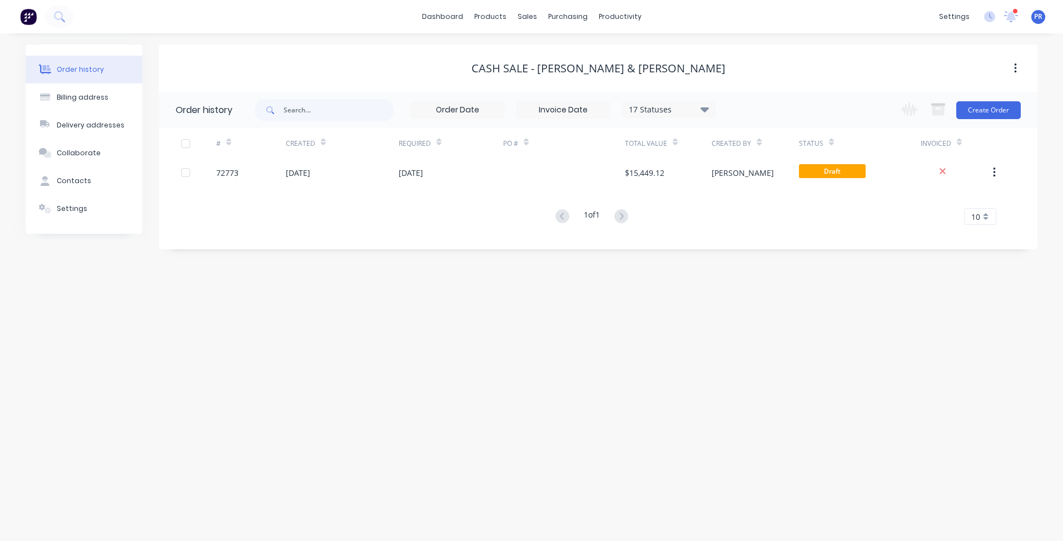
click at [381, 401] on div "Order history Billing address Delivery addresses Collaborate Contacts Settings …" at bounding box center [531, 286] width 1063 height 507
drag, startPoint x: 123, startPoint y: 294, endPoint x: 140, endPoint y: 294, distance: 16.1
click at [123, 294] on div "Order history Billing address Delivery addresses Collaborate Contacts Settings …" at bounding box center [531, 286] width 1063 height 507
click at [559, 49] on div "Sales Orders" at bounding box center [569, 53] width 46 height 10
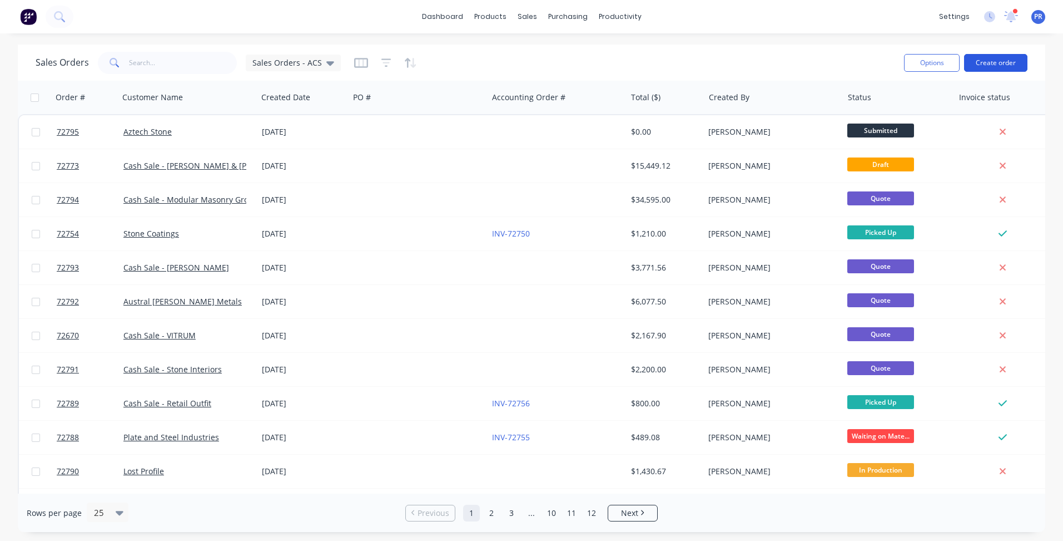
click at [1004, 71] on button "Create order" at bounding box center [995, 63] width 63 height 18
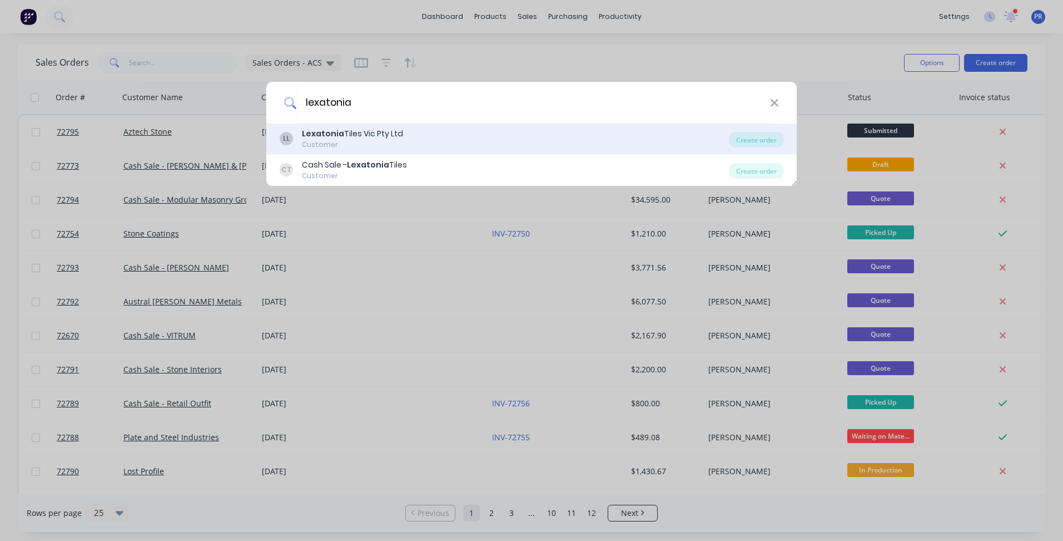
type input "lexatonia"
click at [353, 148] on div "Customer" at bounding box center [352, 145] width 101 height 10
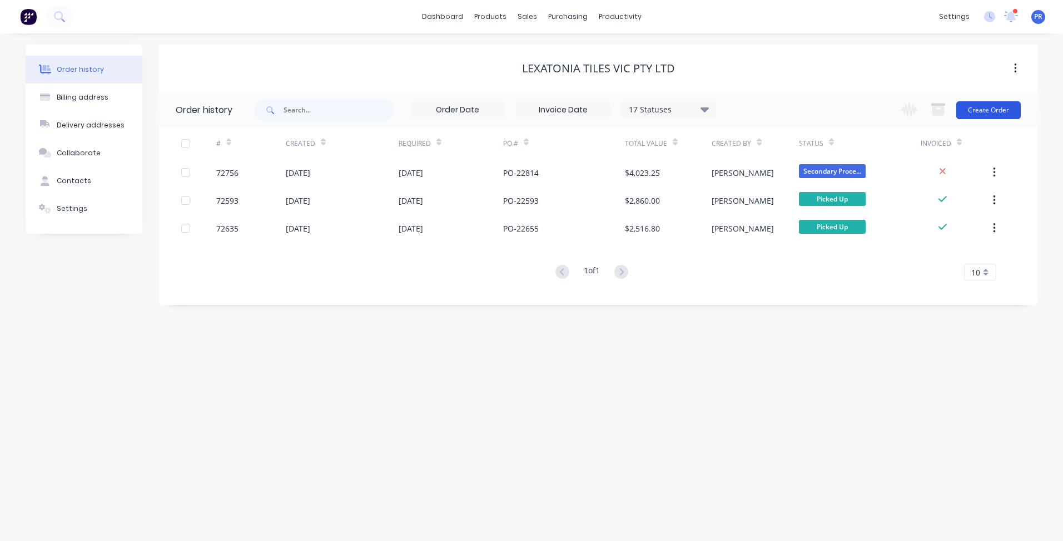
click at [1008, 115] on button "Create Order" at bounding box center [988, 110] width 65 height 18
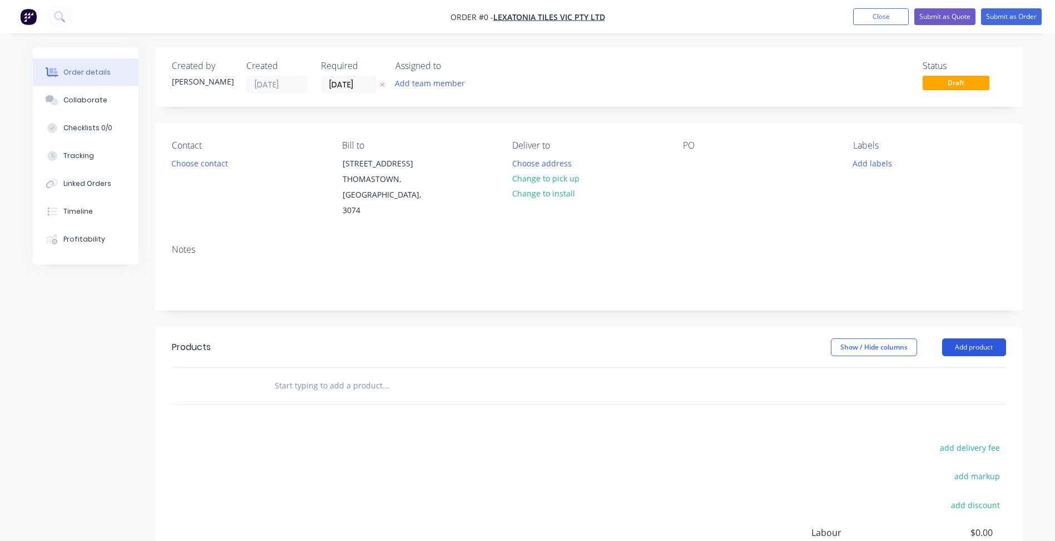
click at [961, 338] on button "Add product" at bounding box center [974, 347] width 64 height 18
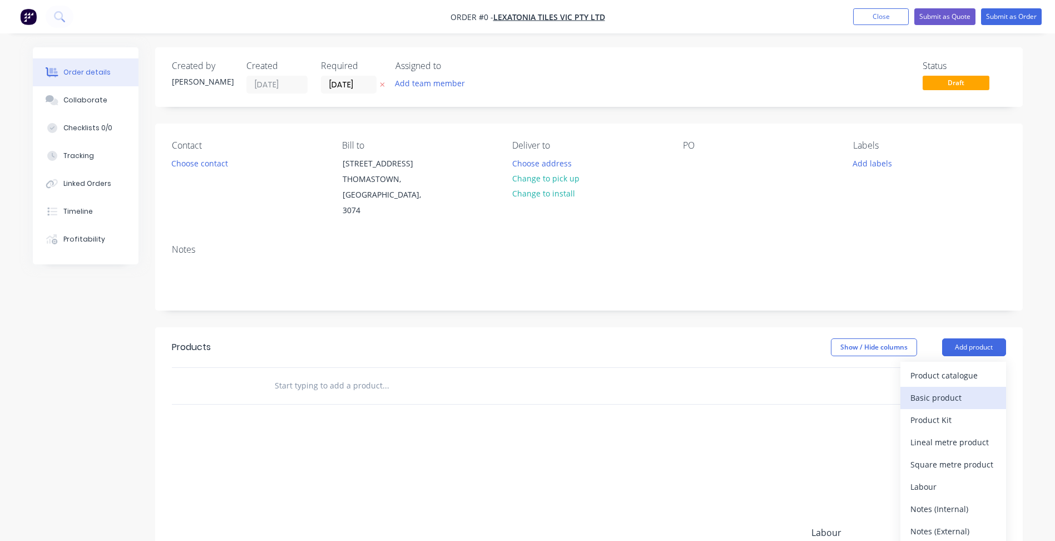
click at [938, 389] on div "Basic product" at bounding box center [953, 397] width 86 height 16
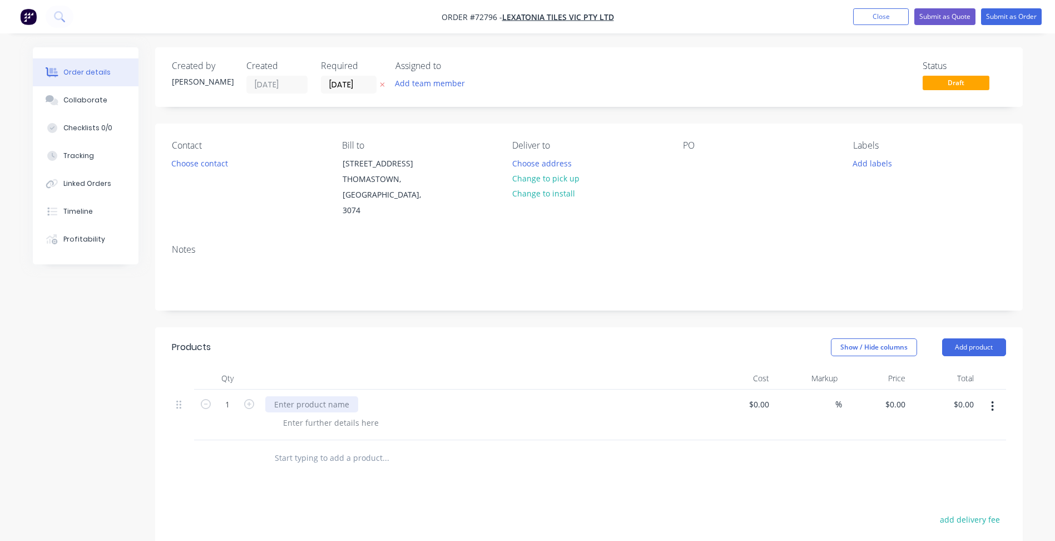
click at [327, 396] on div at bounding box center [311, 404] width 93 height 16
click at [338, 414] on div at bounding box center [330, 422] width 113 height 16
click at [766, 396] on input at bounding box center [767, 404] width 13 height 16
type input "$0.00"
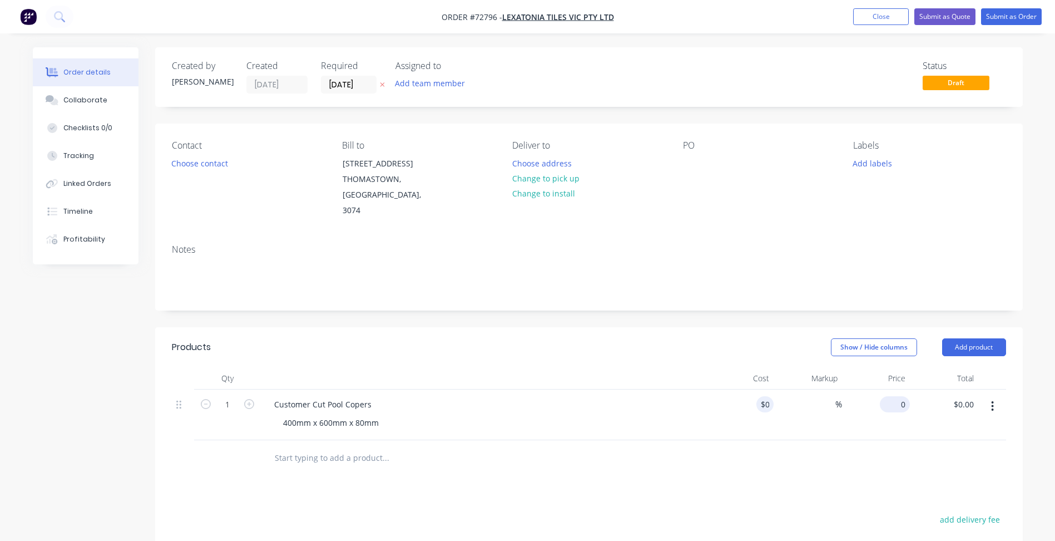
click at [897, 396] on input "0" at bounding box center [897, 404] width 26 height 16
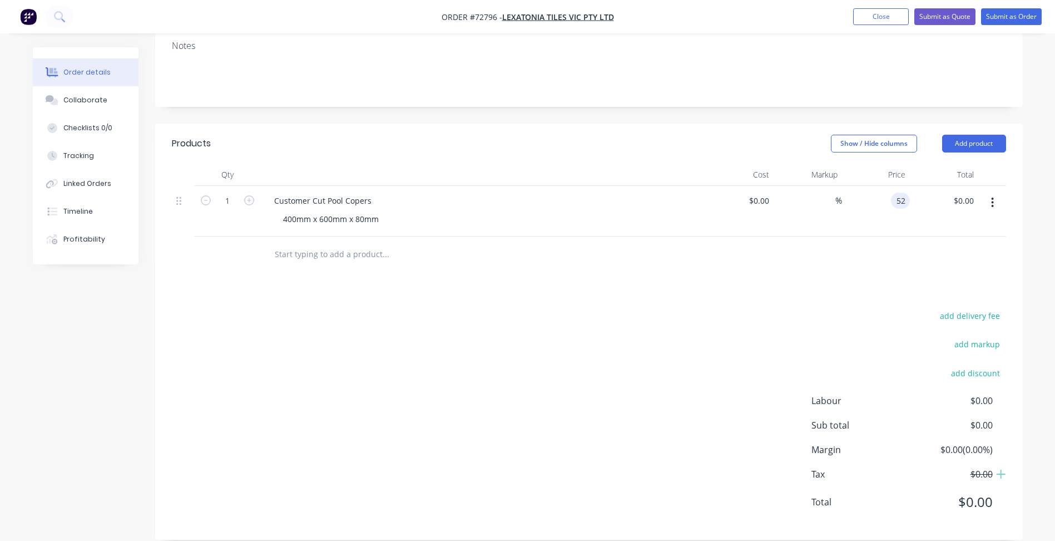
type input "$52.00"
click at [306, 393] on div "add delivery fee add markup add discount Labour $0.00 Sub total $0.00 Margin $0…" at bounding box center [589, 415] width 834 height 215
click at [221, 192] on input "1" at bounding box center [227, 200] width 29 height 17
type input "48"
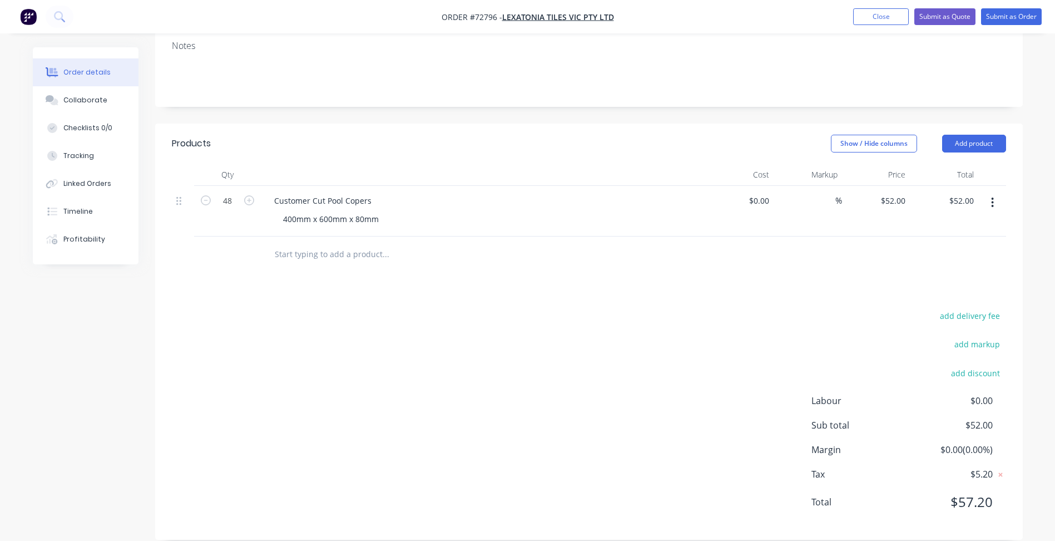
type input "$2,496.00"
click at [432, 376] on div "add delivery fee add markup add discount Labour $0.00 Sub total $52.00 Margin $…" at bounding box center [589, 415] width 834 height 215
click at [388, 211] on div "400mm x 600mm x 80mm" at bounding box center [487, 219] width 427 height 16
click at [378, 211] on div "400mm x 600mm x 80mm" at bounding box center [330, 219] width 113 height 16
click at [974, 135] on button "Add product" at bounding box center [974, 144] width 64 height 18
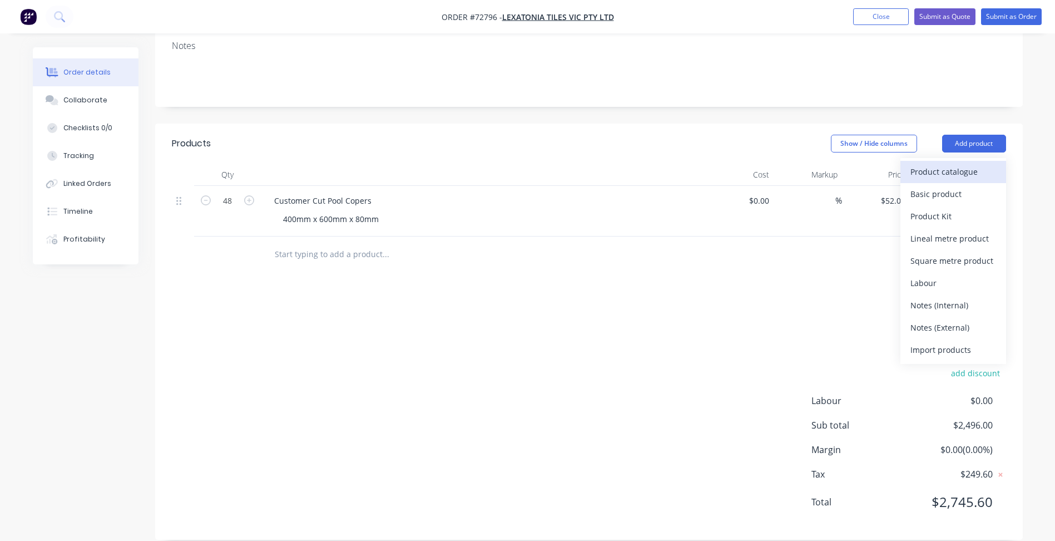
click at [941, 163] on div "Product catalogue" at bounding box center [953, 171] width 86 height 16
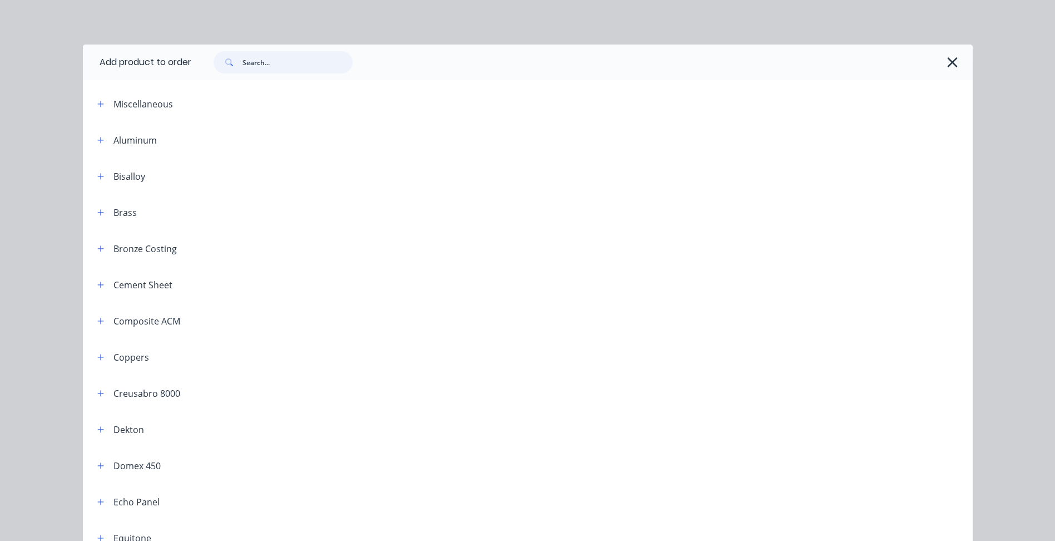
click at [280, 57] on input "text" at bounding box center [297, 62] width 110 height 22
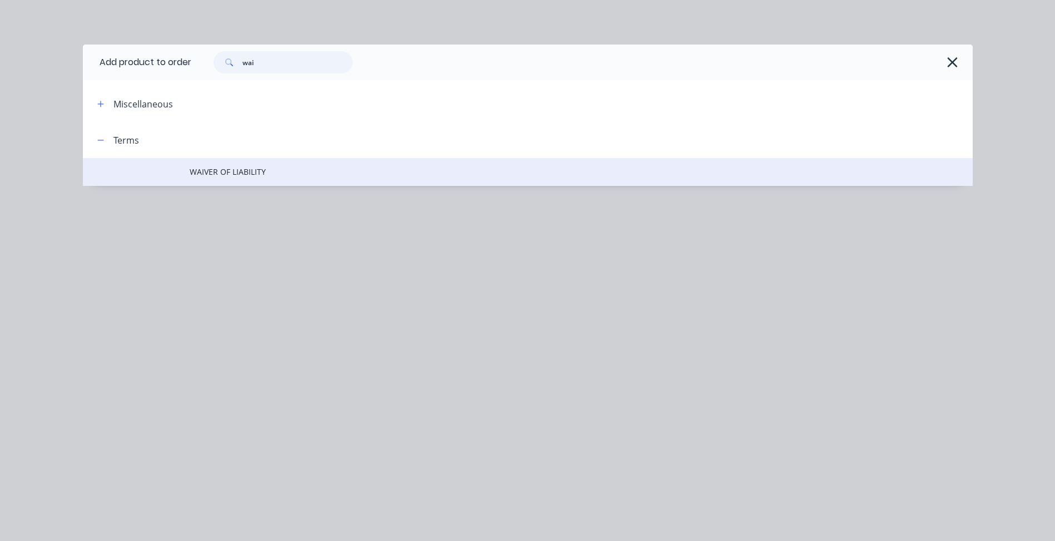
type input "wai"
click at [277, 173] on span "WAIVER OF LIABILITY" at bounding box center [503, 172] width 626 height 12
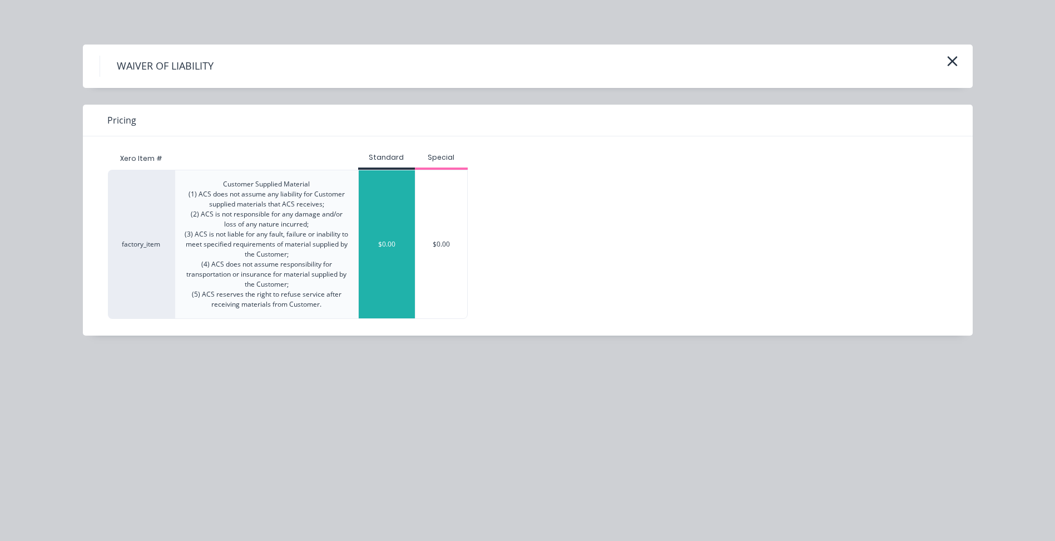
click at [377, 206] on div "$0.00" at bounding box center [387, 244] width 56 height 148
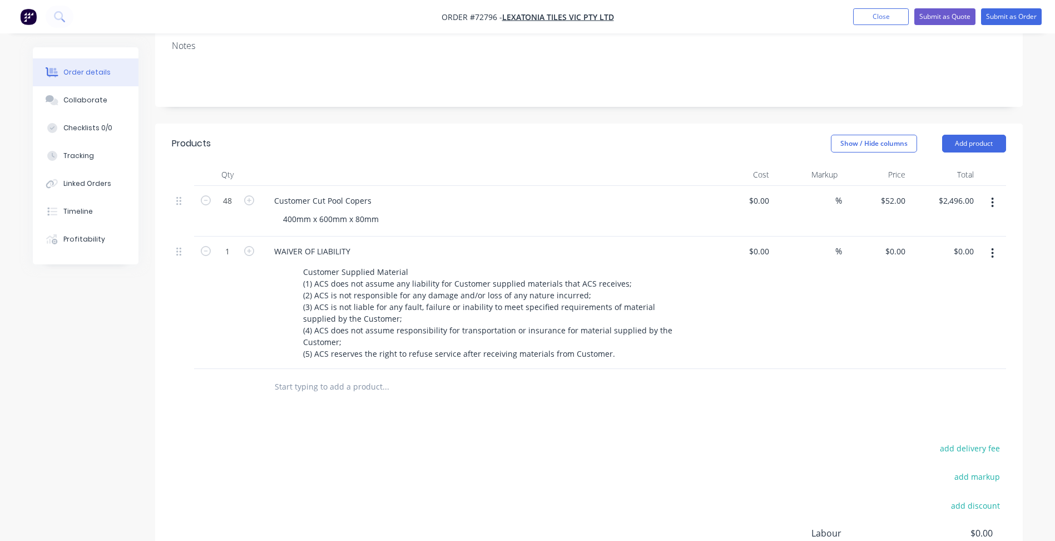
click at [994, 192] on button "button" at bounding box center [992, 202] width 26 height 20
click at [364, 211] on div "400mm x 600mm x 80mm" at bounding box center [330, 219] width 113 height 16
click at [380, 211] on div "400mm x 600mm x 80mm" at bounding box center [330, 219] width 113 height 16
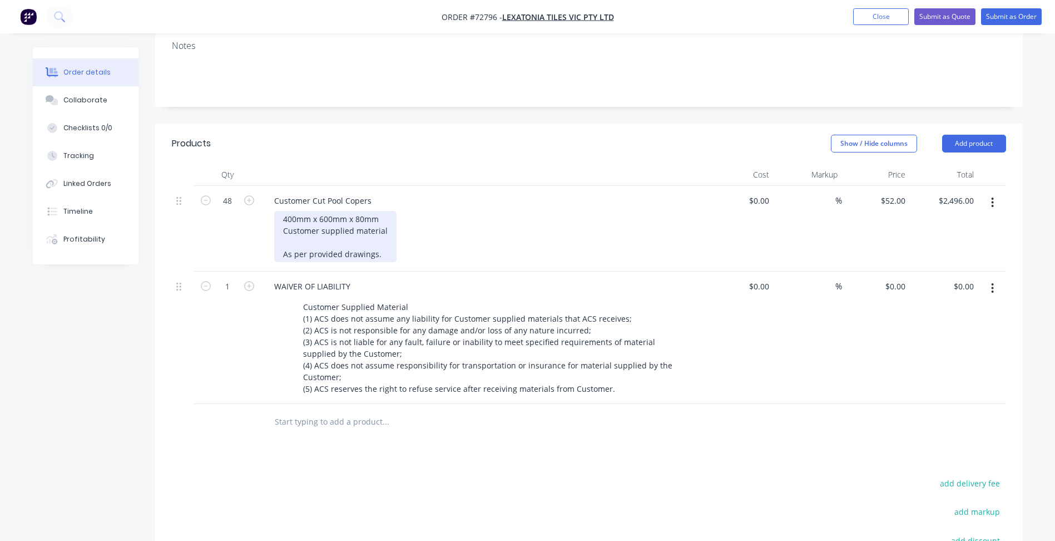
click at [386, 212] on div "400mm x 600mm x 80mm Customer supplied material As per provided drawings." at bounding box center [335, 236] width 122 height 51
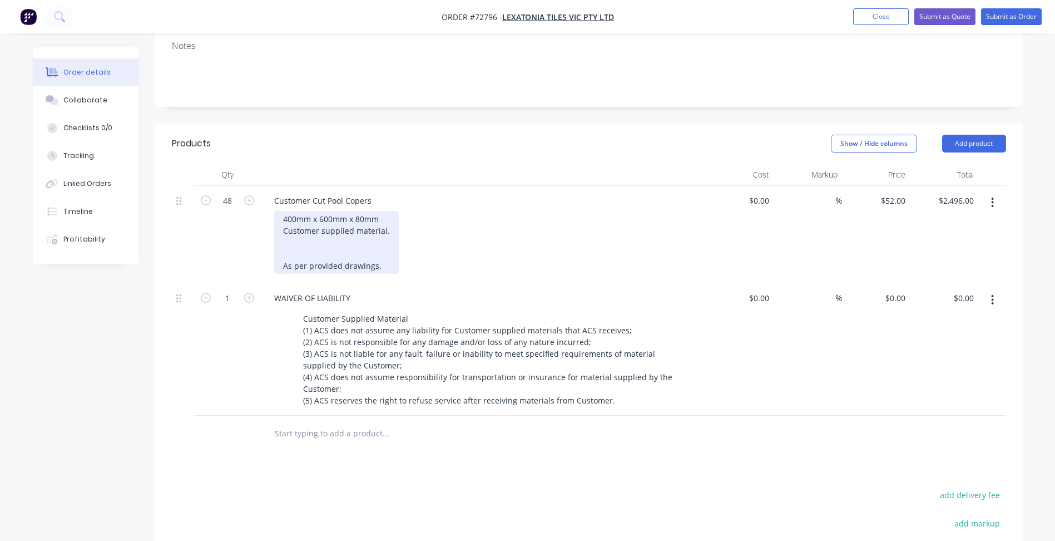
click at [381, 211] on div "400mm x 600mm x 80mm Customer supplied material. As per provided drawings." at bounding box center [336, 242] width 125 height 63
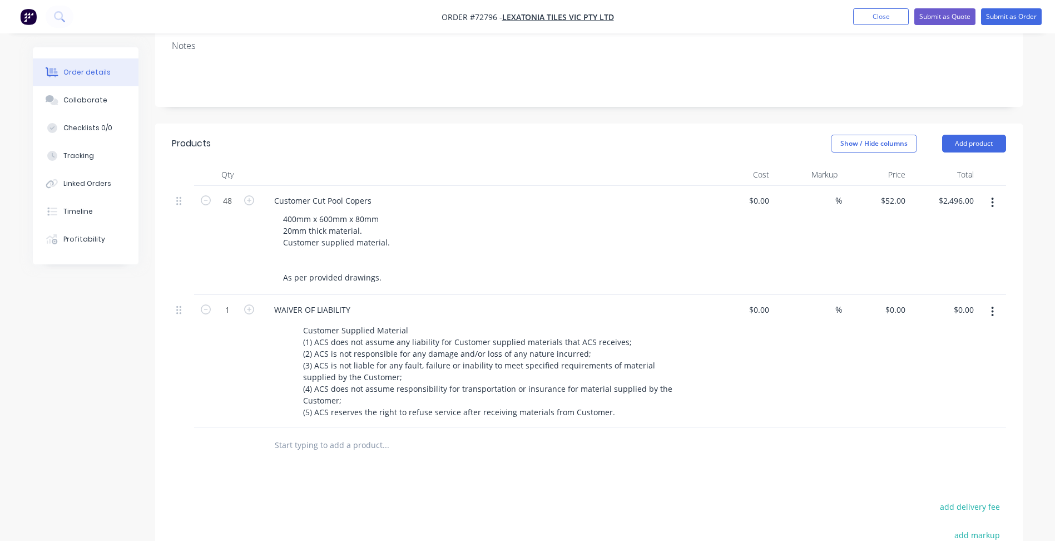
click at [495, 214] on div "400mm x 600mm x 80mm 20mm thick material. Customer supplied material. As per pr…" at bounding box center [487, 248] width 427 height 75
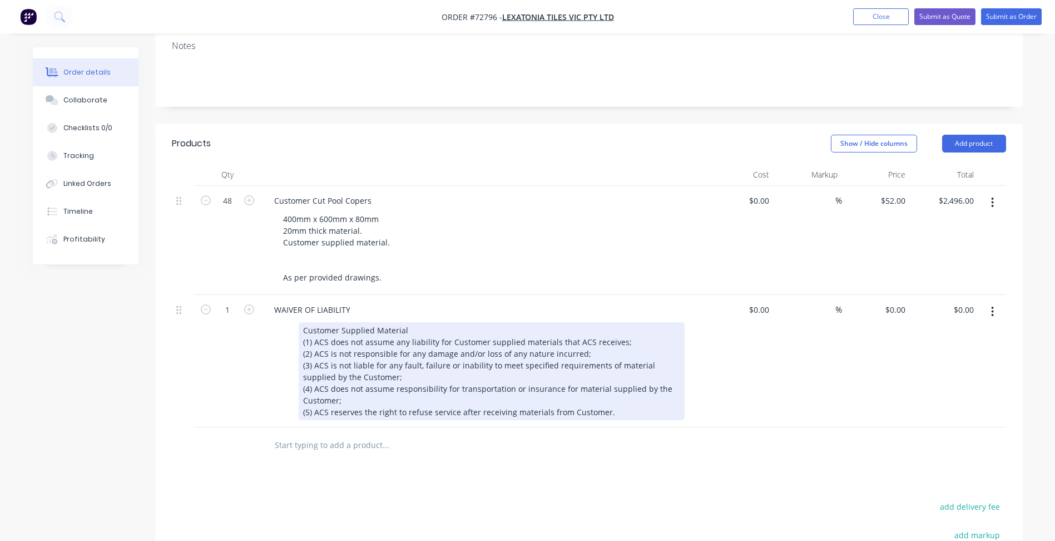
scroll to position [259, 0]
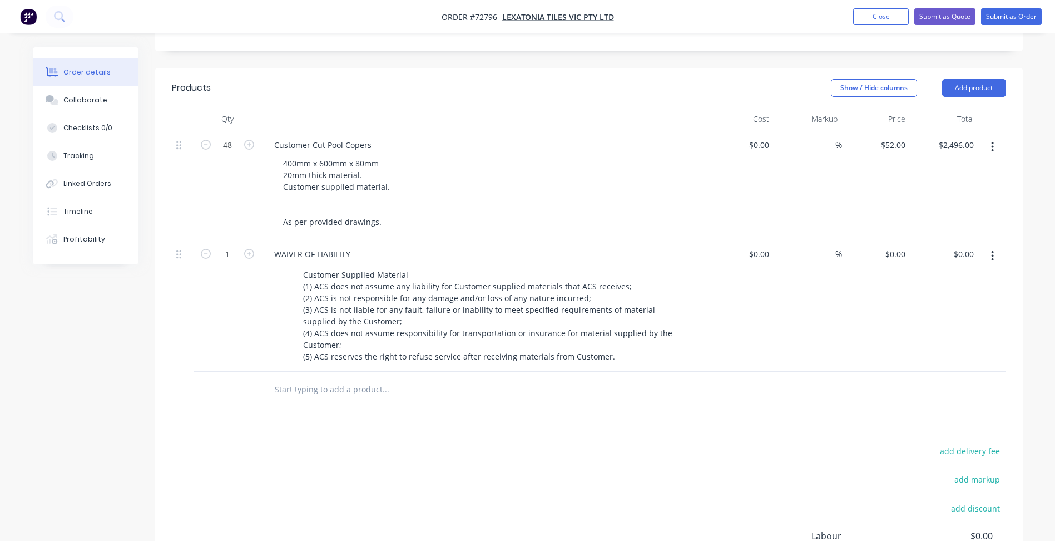
click at [613, 449] on div "add delivery fee add markup add discount Labour $0.00 Sub total $2,496.00 Margi…" at bounding box center [589, 550] width 834 height 215
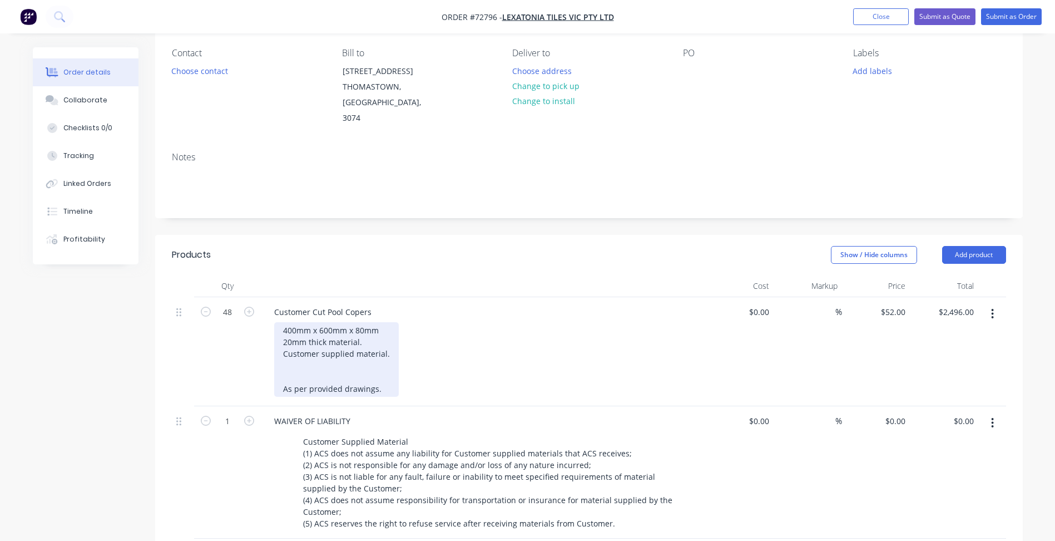
click at [358, 354] on div "400mm x 600mm x 80mm 20mm thick material. Customer supplied material. As per pr…" at bounding box center [336, 359] width 125 height 75
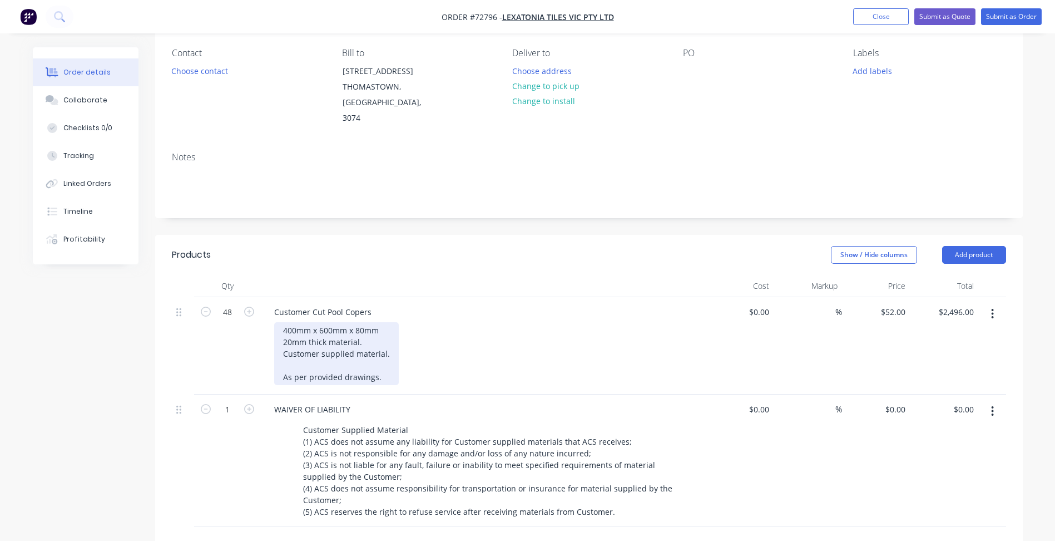
scroll to position [0, 0]
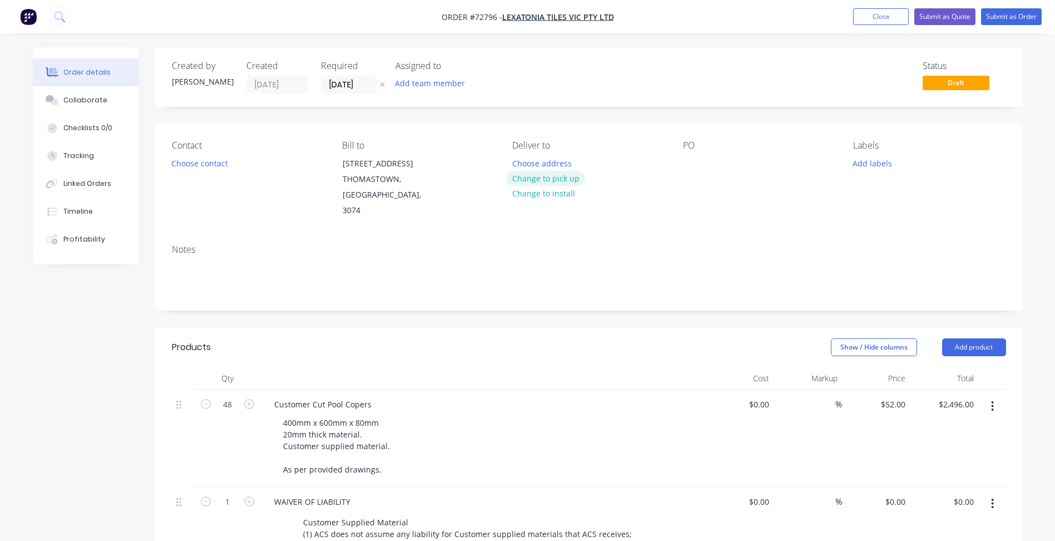
click at [527, 180] on button "Change to pick up" at bounding box center [545, 178] width 79 height 15
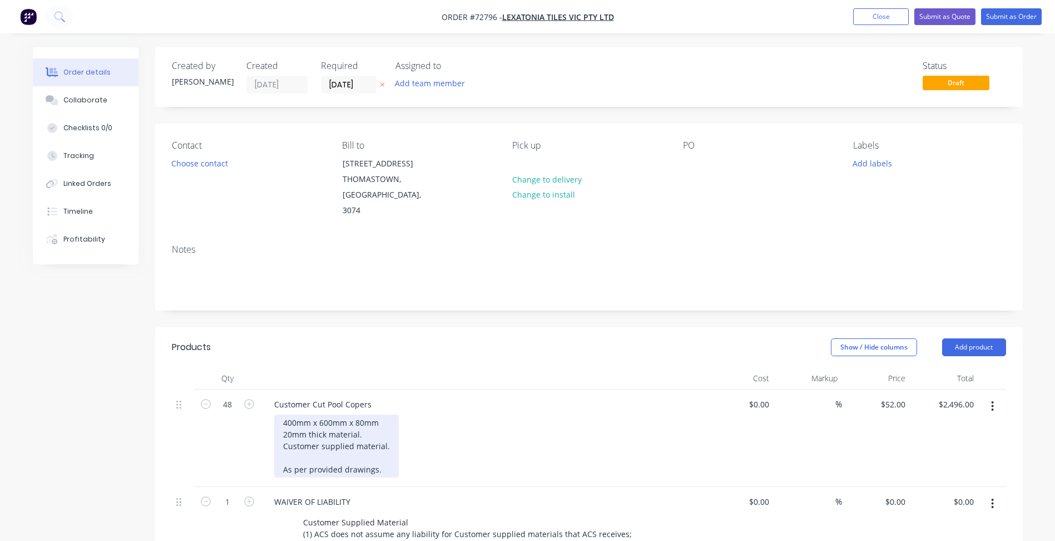
click at [386, 430] on div "400mm x 600mm x 80mm 20mm thick material. Customer supplied material. As per pr…" at bounding box center [336, 445] width 125 height 63
click at [380, 452] on div "400mm x 600mm x 80mm 20mm thick material. Customer supplied material. As per pr…" at bounding box center [336, 445] width 125 height 63
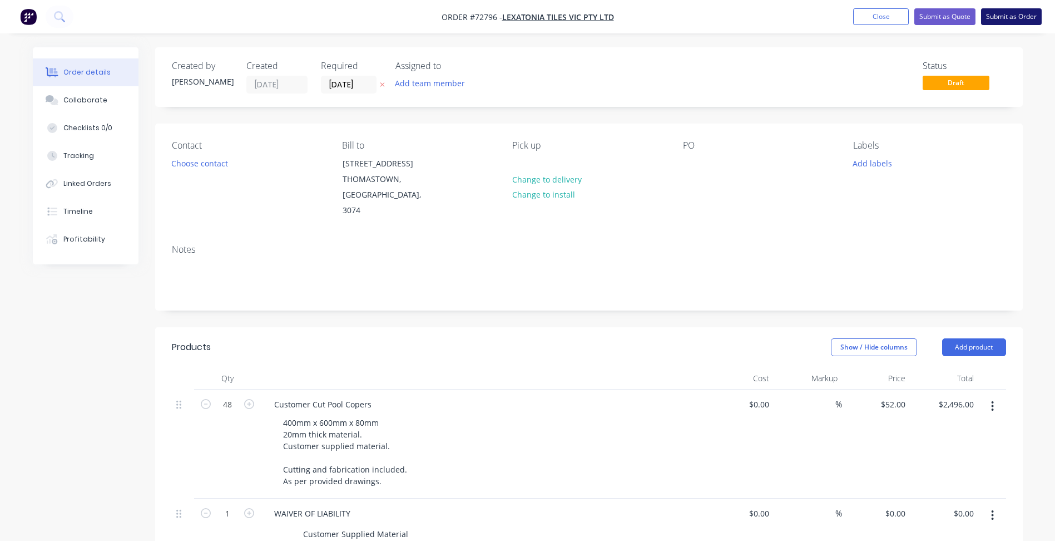
click at [1010, 22] on button "Submit as Order" at bounding box center [1011, 16] width 61 height 17
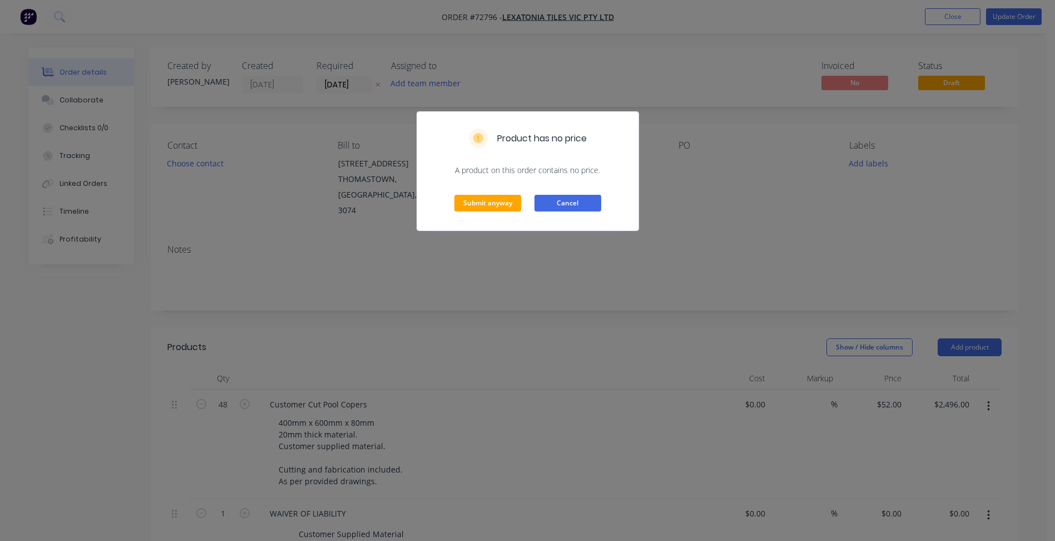
click at [573, 203] on button "Cancel" at bounding box center [567, 203] width 67 height 17
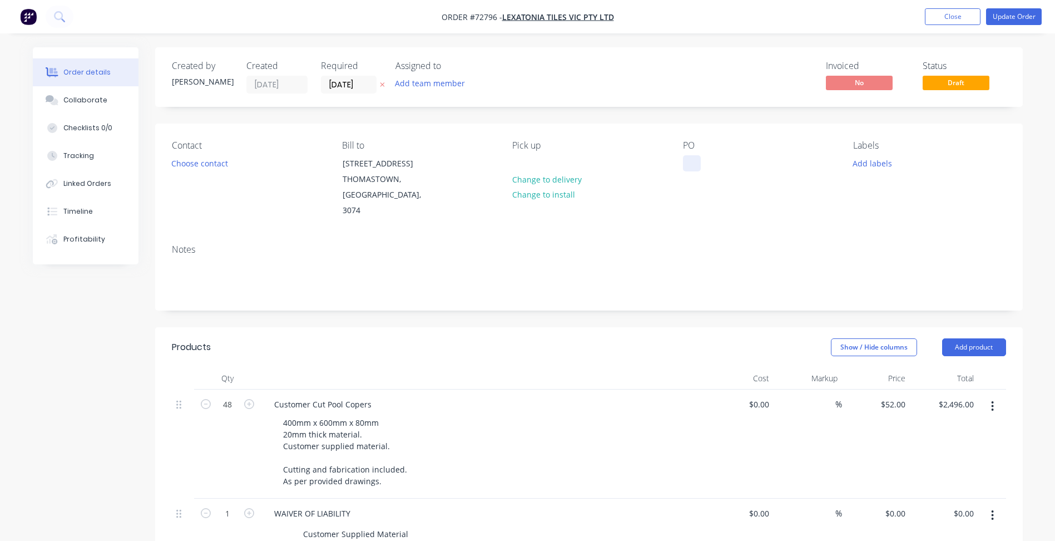
click at [683, 155] on div "PO" at bounding box center [759, 179] width 152 height 78
click at [691, 162] on div at bounding box center [692, 163] width 18 height 16
paste div
click at [1009, 15] on button "Update Order" at bounding box center [1014, 16] width 56 height 17
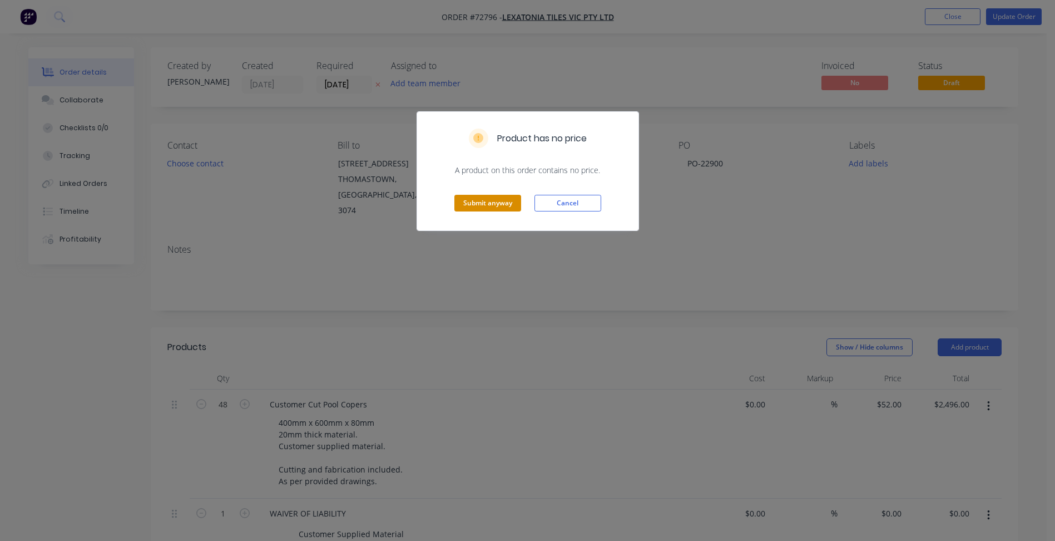
click at [482, 202] on button "Submit anyway" at bounding box center [487, 203] width 67 height 17
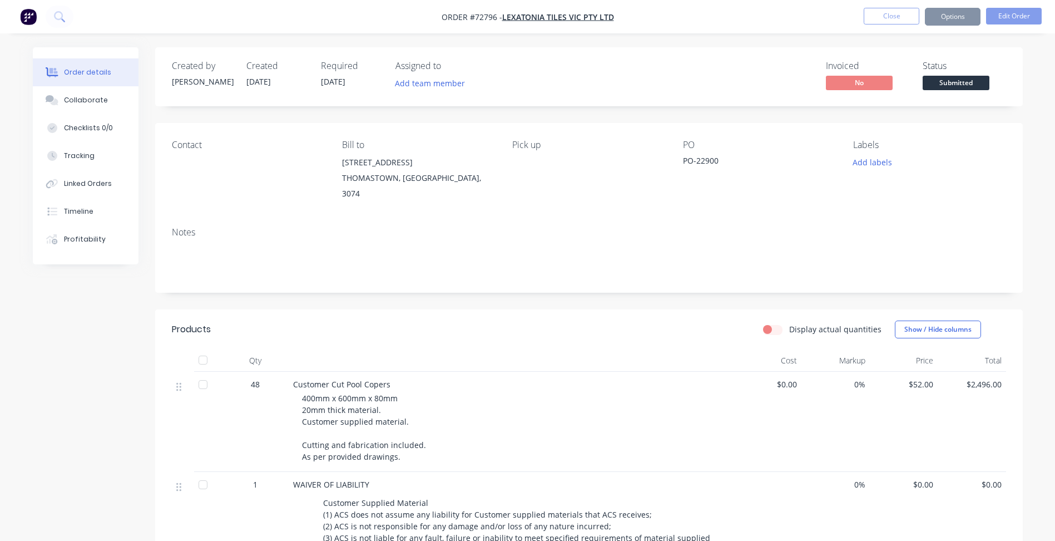
click at [954, 83] on span "Submitted" at bounding box center [956, 83] width 67 height 14
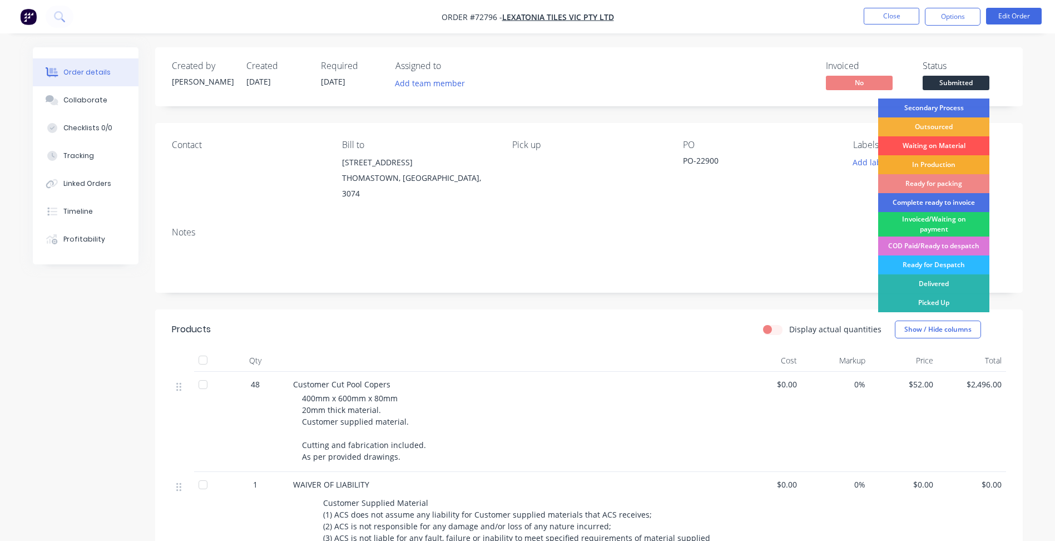
click at [928, 160] on div "In Production" at bounding box center [933, 164] width 111 height 19
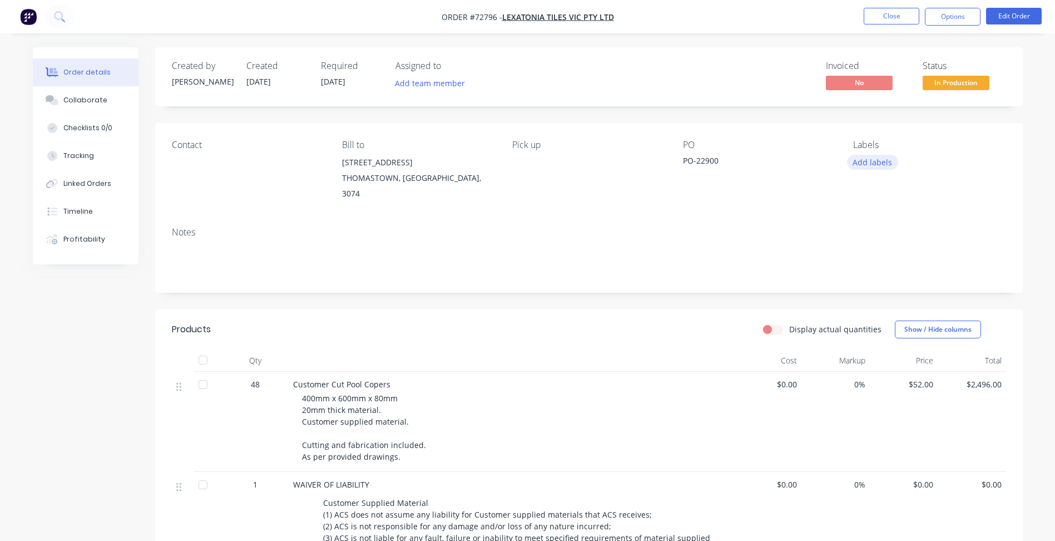
click at [885, 160] on button "Add labels" at bounding box center [872, 162] width 51 height 15
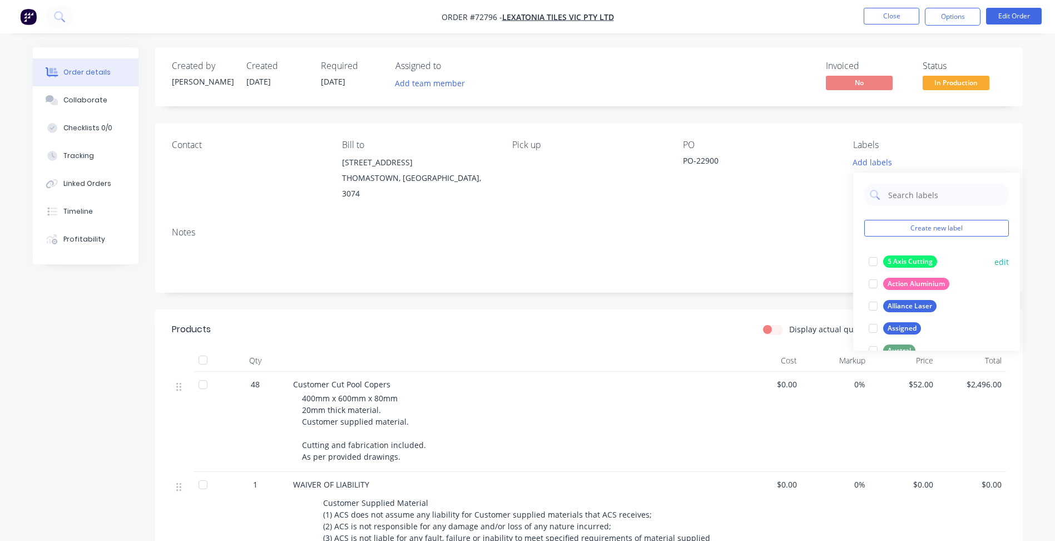
click at [869, 264] on div at bounding box center [873, 261] width 22 height 22
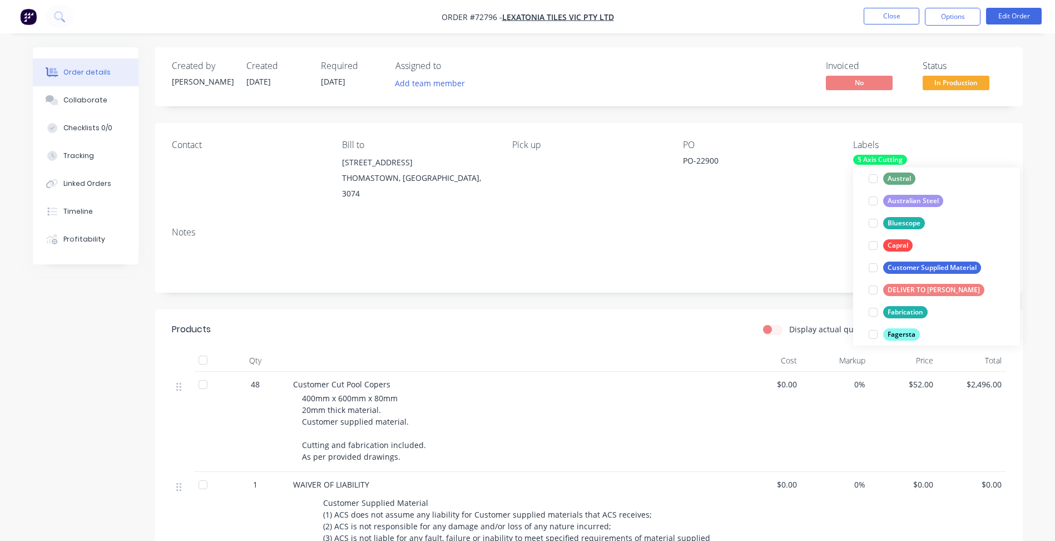
scroll to position [222, 0]
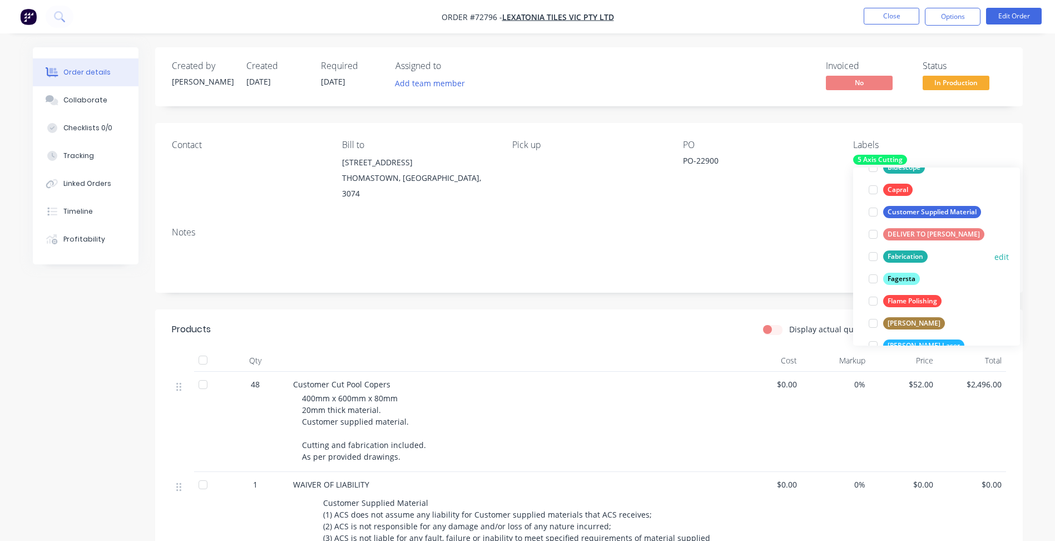
click at [874, 256] on div at bounding box center [873, 256] width 22 height 22
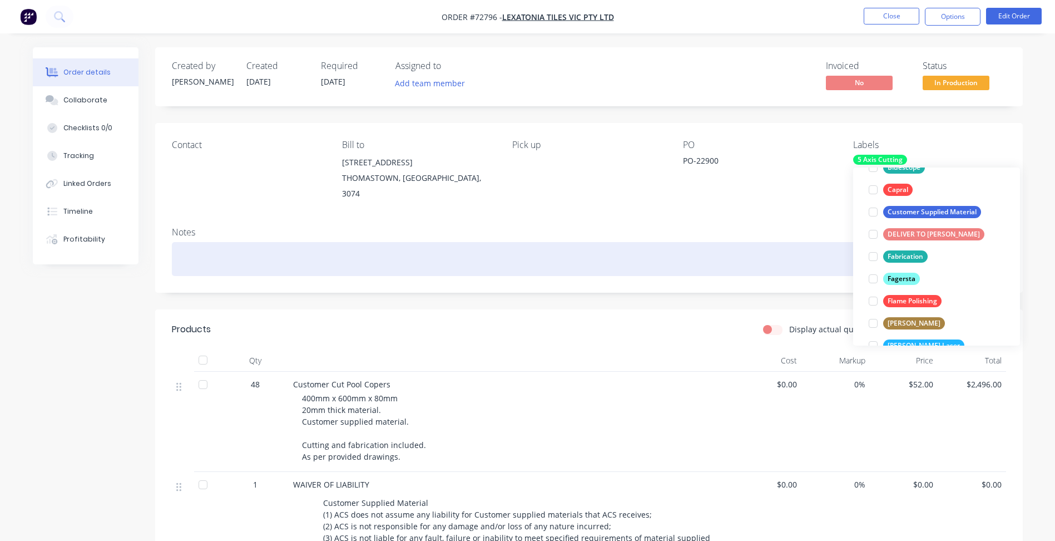
scroll to position [22, 0]
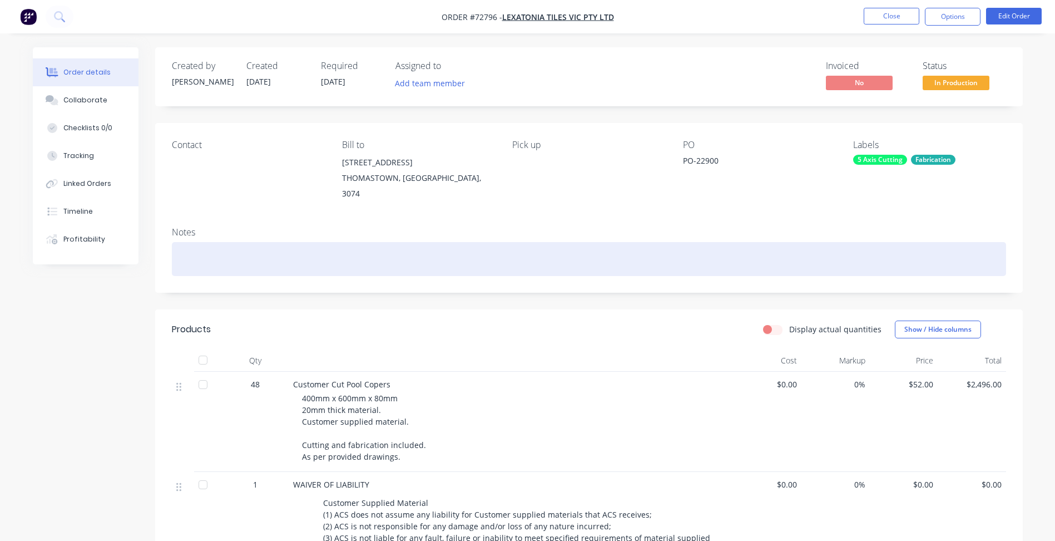
click at [681, 242] on div at bounding box center [589, 259] width 834 height 34
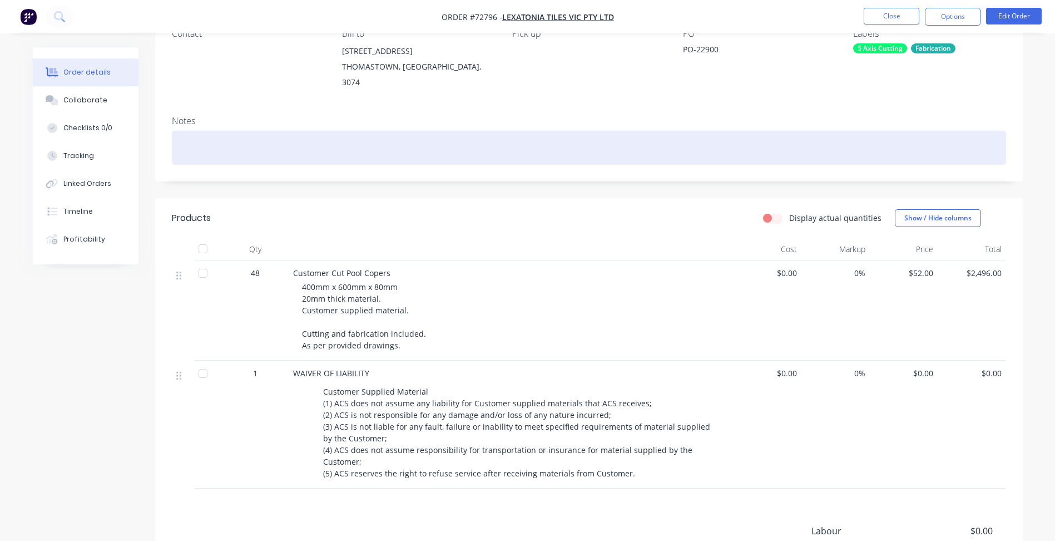
scroll to position [167, 0]
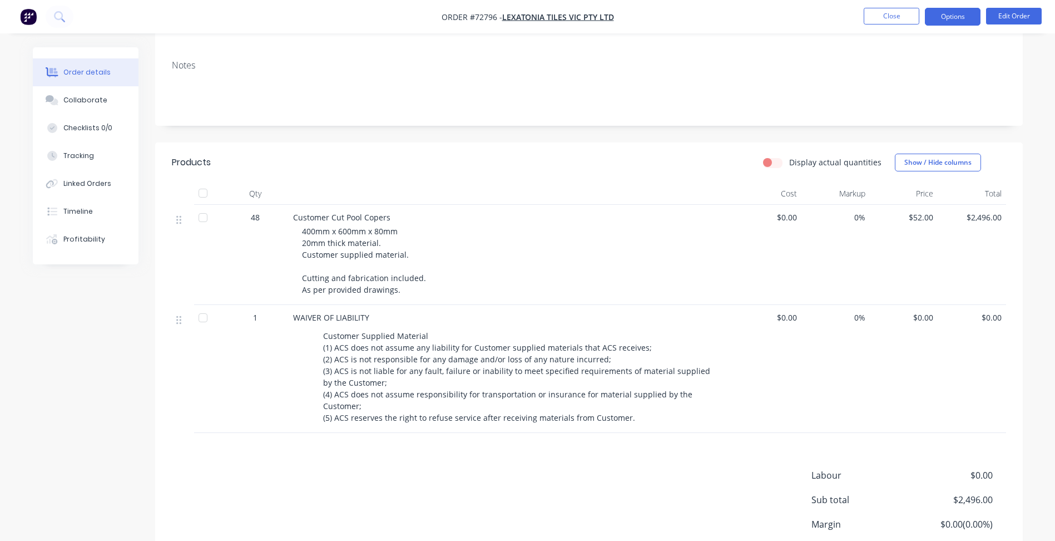
click at [948, 11] on button "Options" at bounding box center [953, 17] width 56 height 18
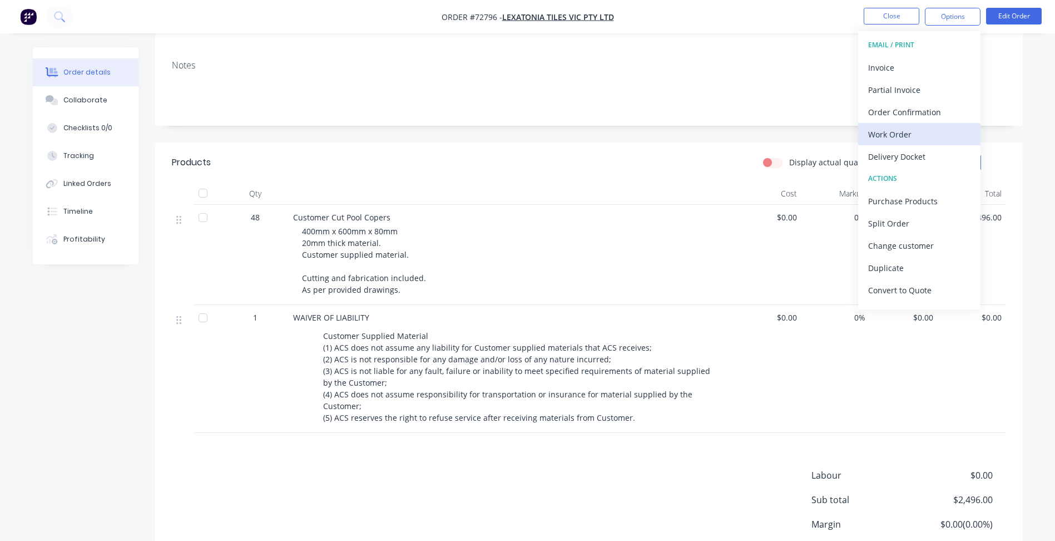
click at [901, 125] on button "Work Order" at bounding box center [919, 134] width 122 height 22
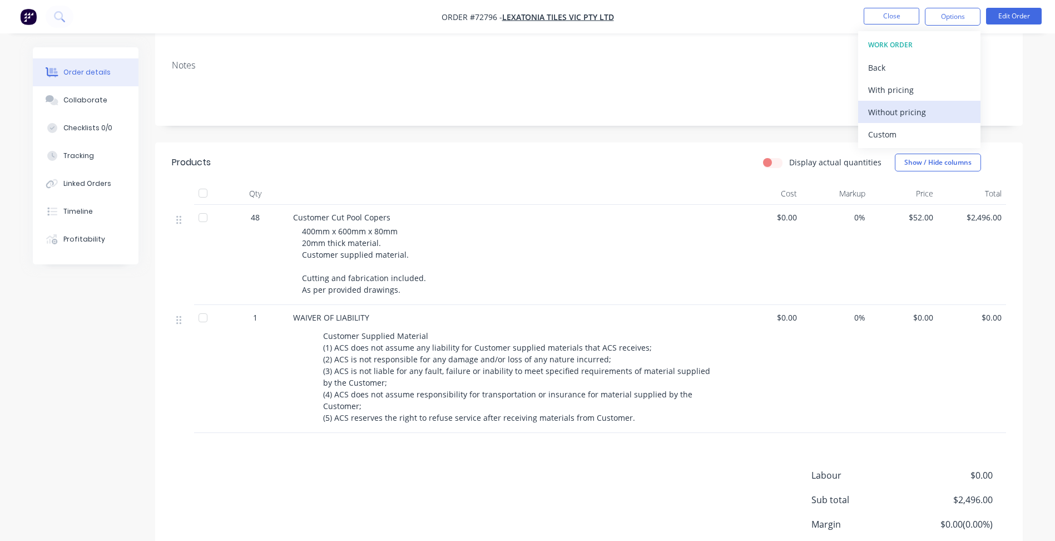
click at [886, 102] on button "Without pricing" at bounding box center [919, 112] width 122 height 22
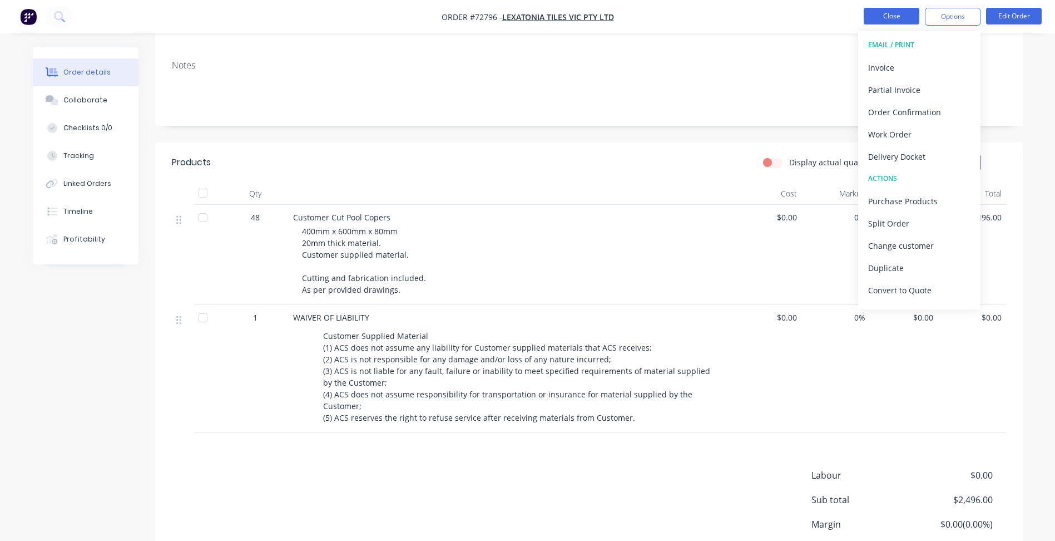
click at [886, 11] on button "Close" at bounding box center [892, 16] width 56 height 17
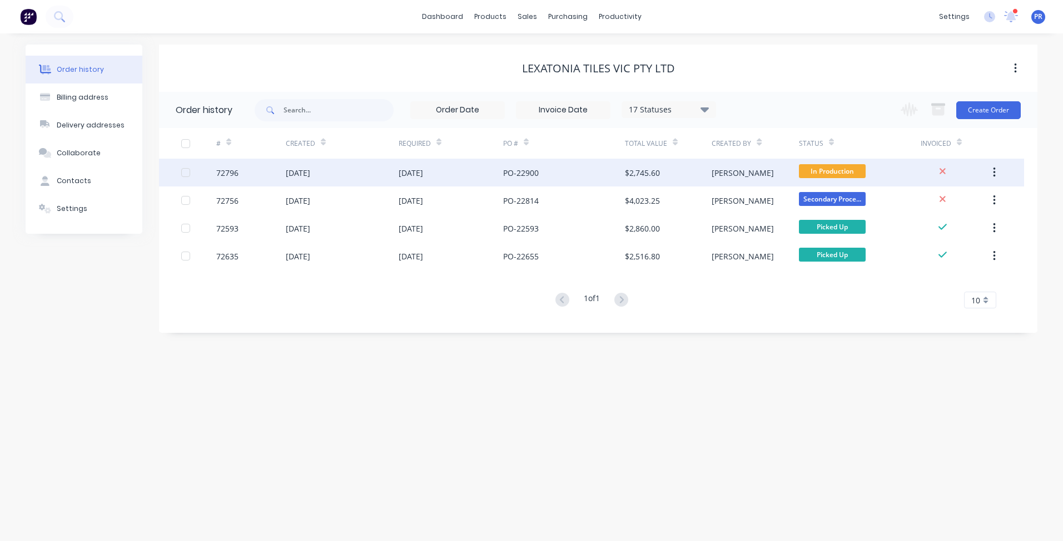
click at [512, 176] on div "PO-22900" at bounding box center [521, 173] width 36 height 12
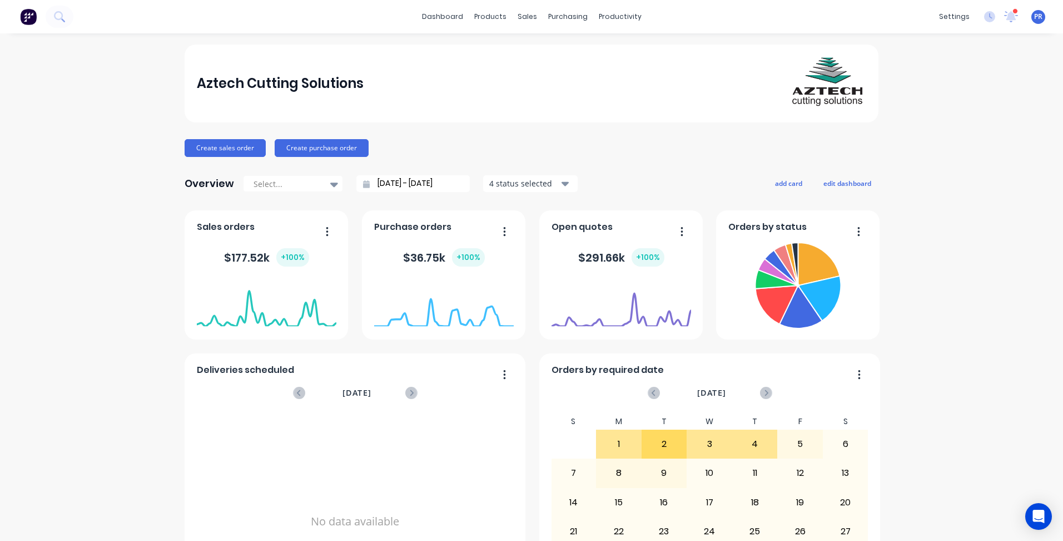
click at [439, 183] on input "01/08/25 - 01/09/25" at bounding box center [418, 183] width 96 height 17
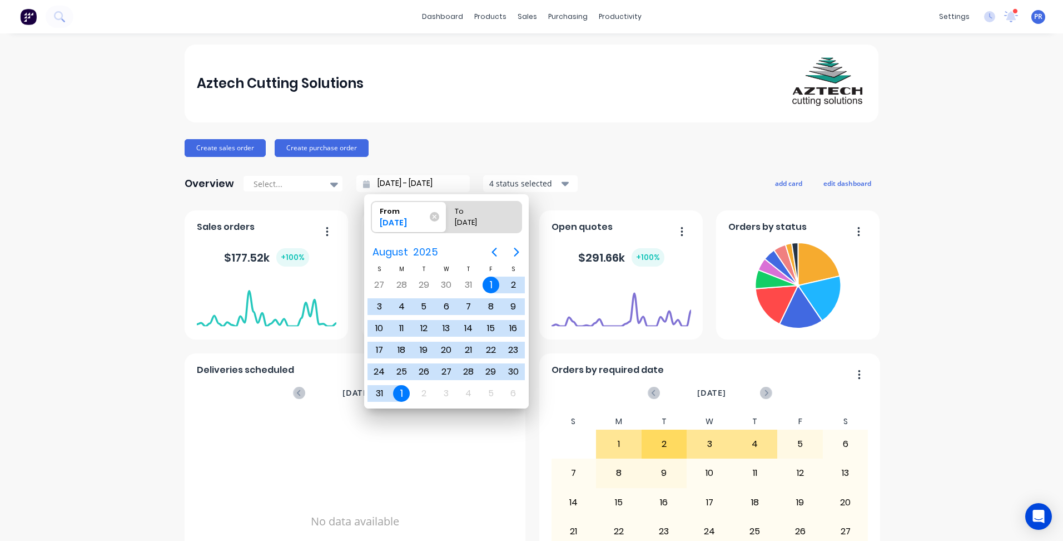
click at [402, 393] on div "1" at bounding box center [401, 393] width 17 height 17
type input "01/09/25 - 01/09/25"
radio input "false"
radio input "true"
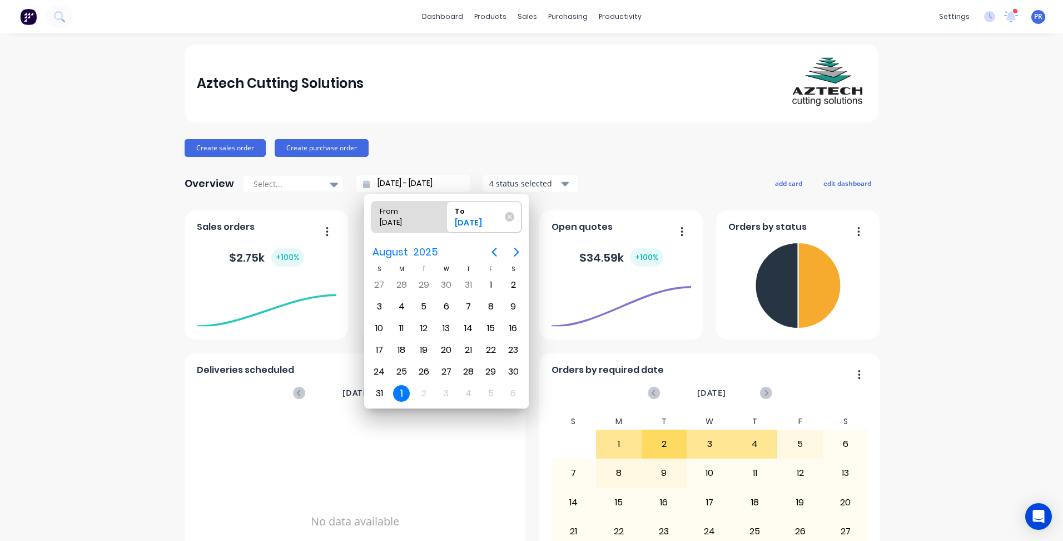
click at [83, 289] on div "Aztech Cutting Solutions Create sales order Create purchase order Overview Sele…" at bounding box center [531, 334] width 1063 height 581
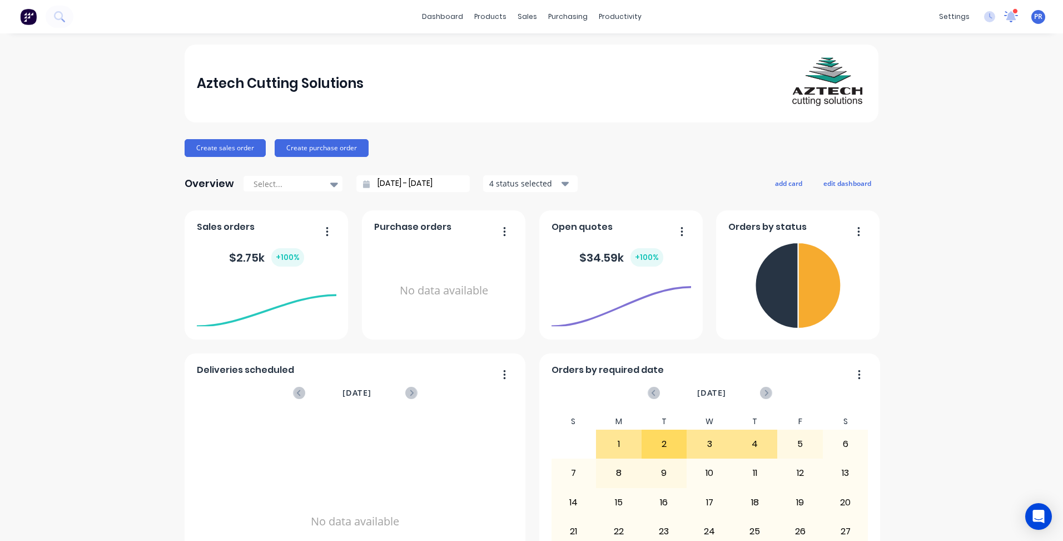
click at [1006, 19] on icon at bounding box center [1011, 15] width 10 height 9
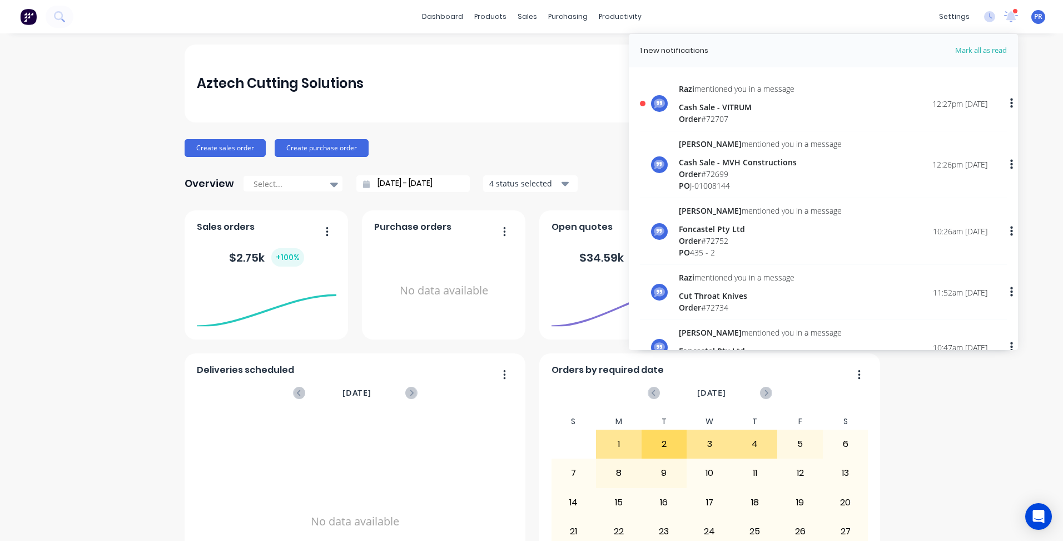
click at [782, 106] on div "Cash Sale - VITRUM" at bounding box center [737, 107] width 116 height 12
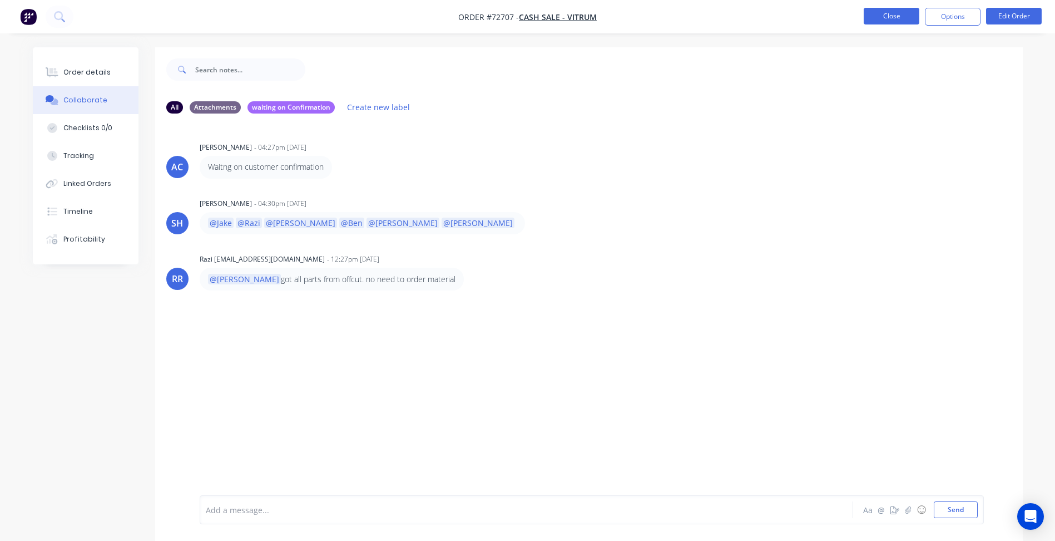
click at [880, 20] on button "Close" at bounding box center [892, 16] width 56 height 17
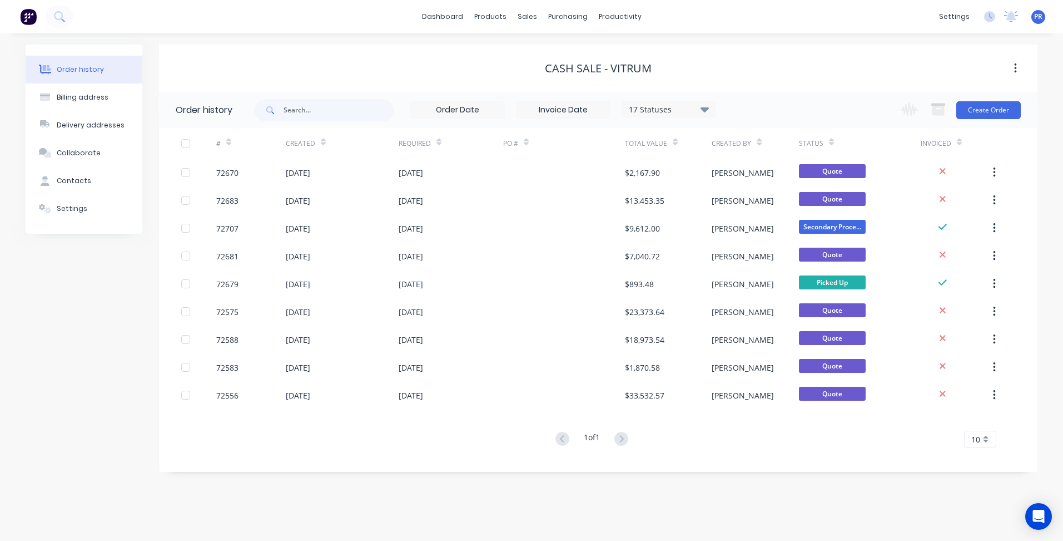
click at [737, 22] on div "dashboard products sales purchasing productivity dashboard products Product Cat…" at bounding box center [531, 16] width 1063 height 33
click at [109, 309] on div "Order history Billing address Delivery addresses Collaborate Contacts Settings" at bounding box center [84, 257] width 117 height 427
click at [554, 44] on link "Sales Orders" at bounding box center [585, 53] width 147 height 22
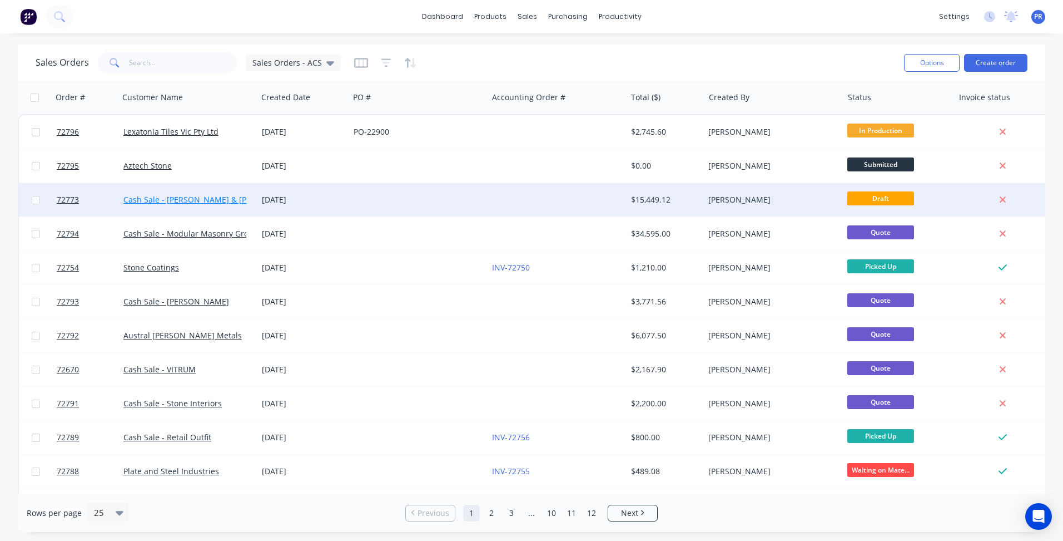
click at [171, 196] on link "Cash Sale - [PERSON_NAME] & [PERSON_NAME]" at bounding box center [212, 199] width 178 height 11
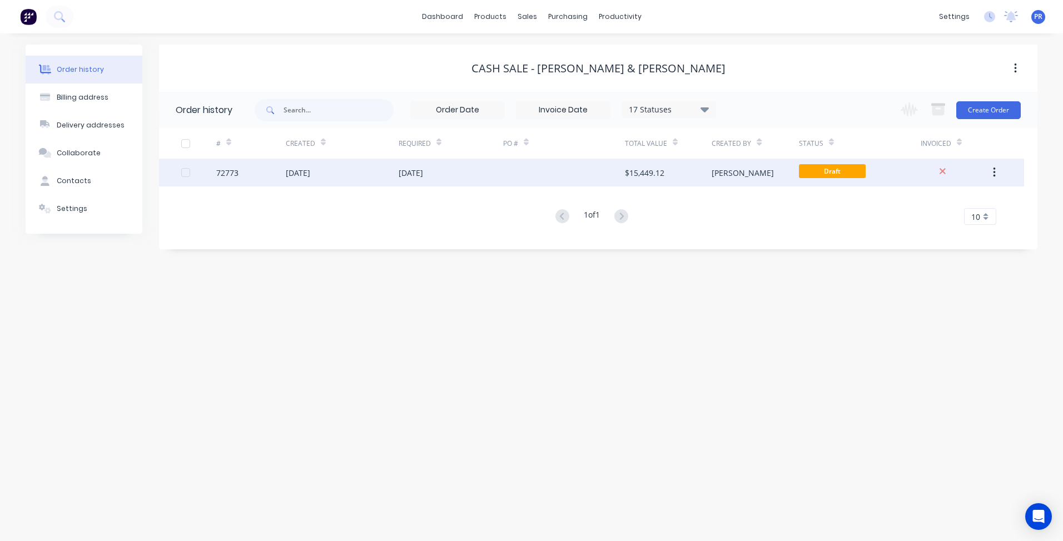
click at [486, 171] on div "[DATE]" at bounding box center [451, 172] width 105 height 28
